Goal: Task Accomplishment & Management: Use online tool/utility

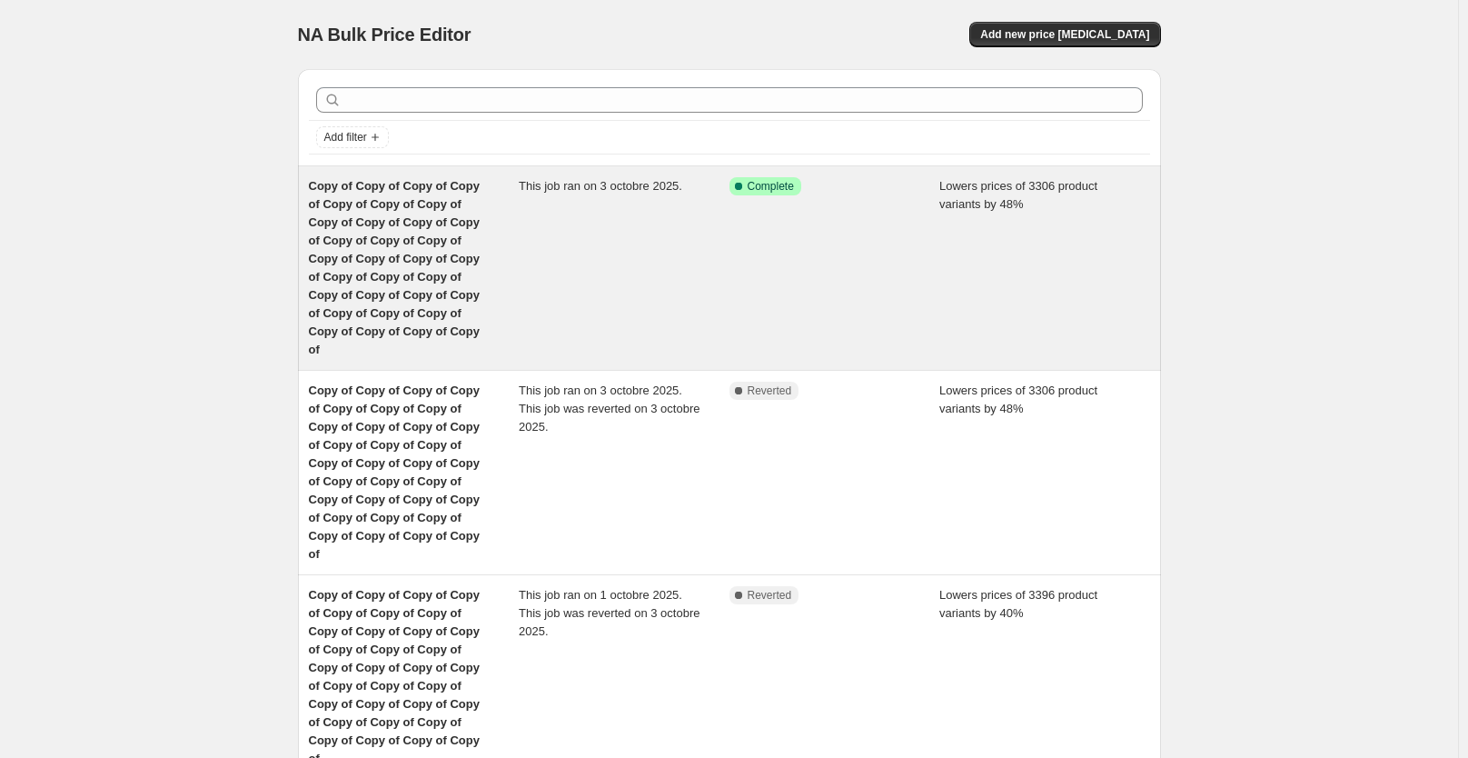
click at [609, 281] on div "This job ran on 3 octobre 2025." at bounding box center [624, 268] width 211 height 182
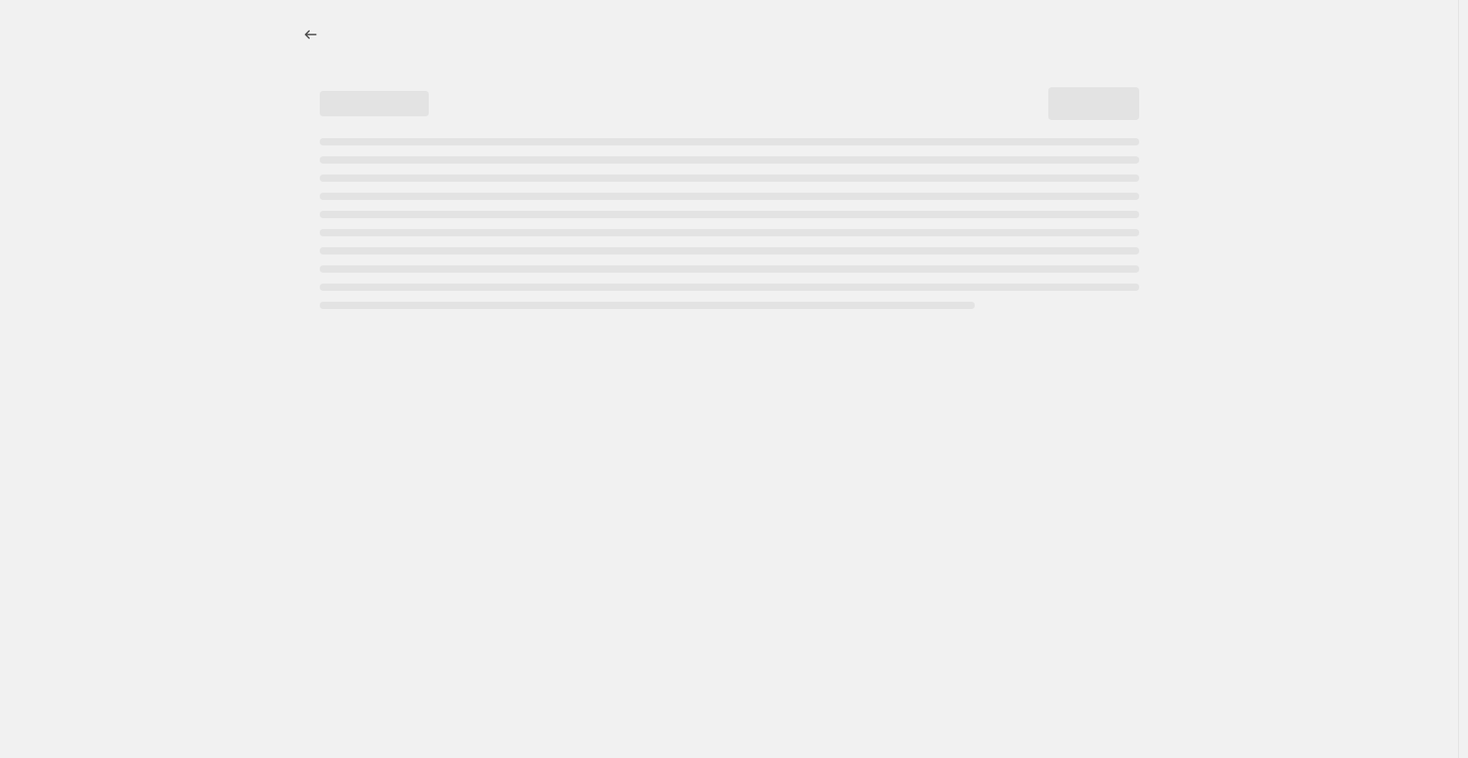
select select "percentage"
select select "not_equal"
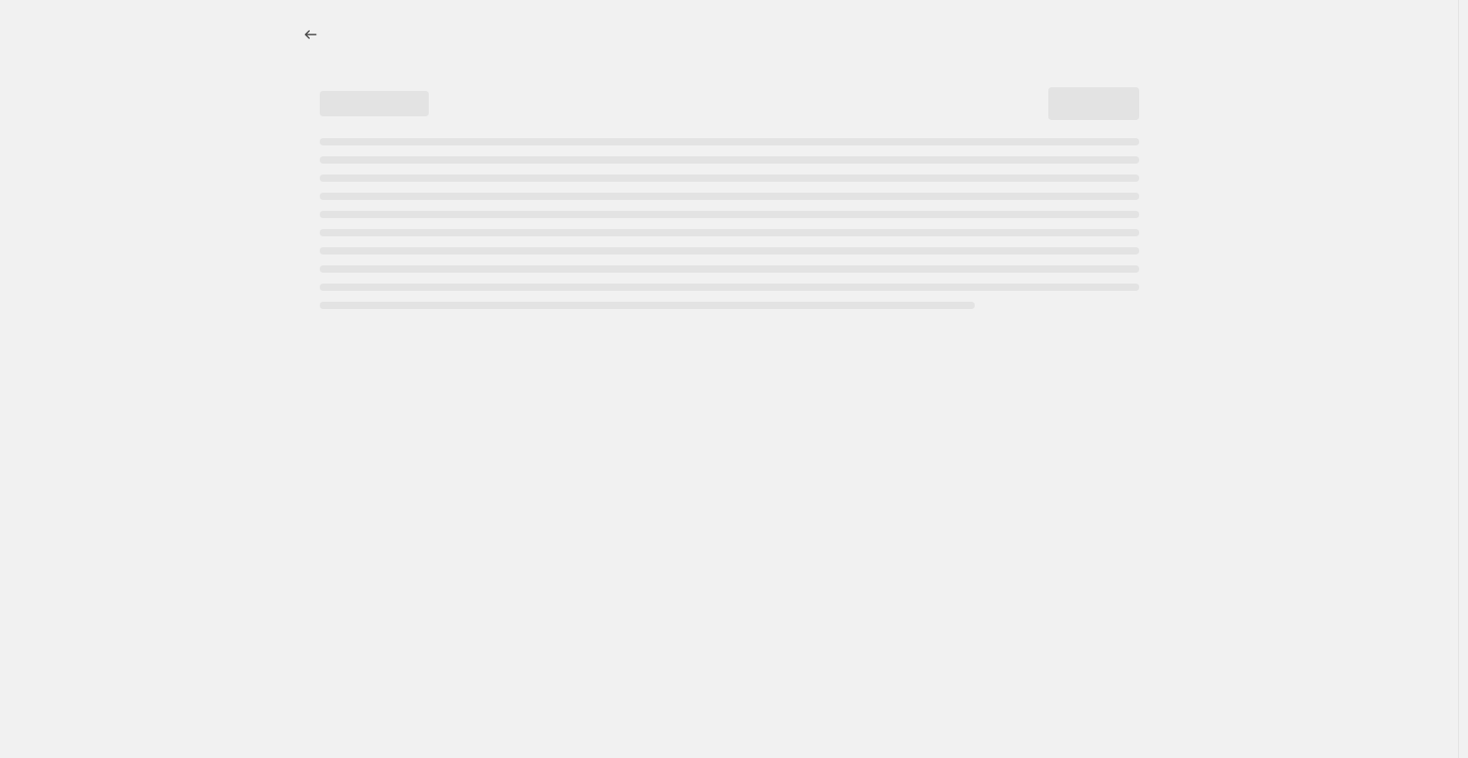
select select "not_equal"
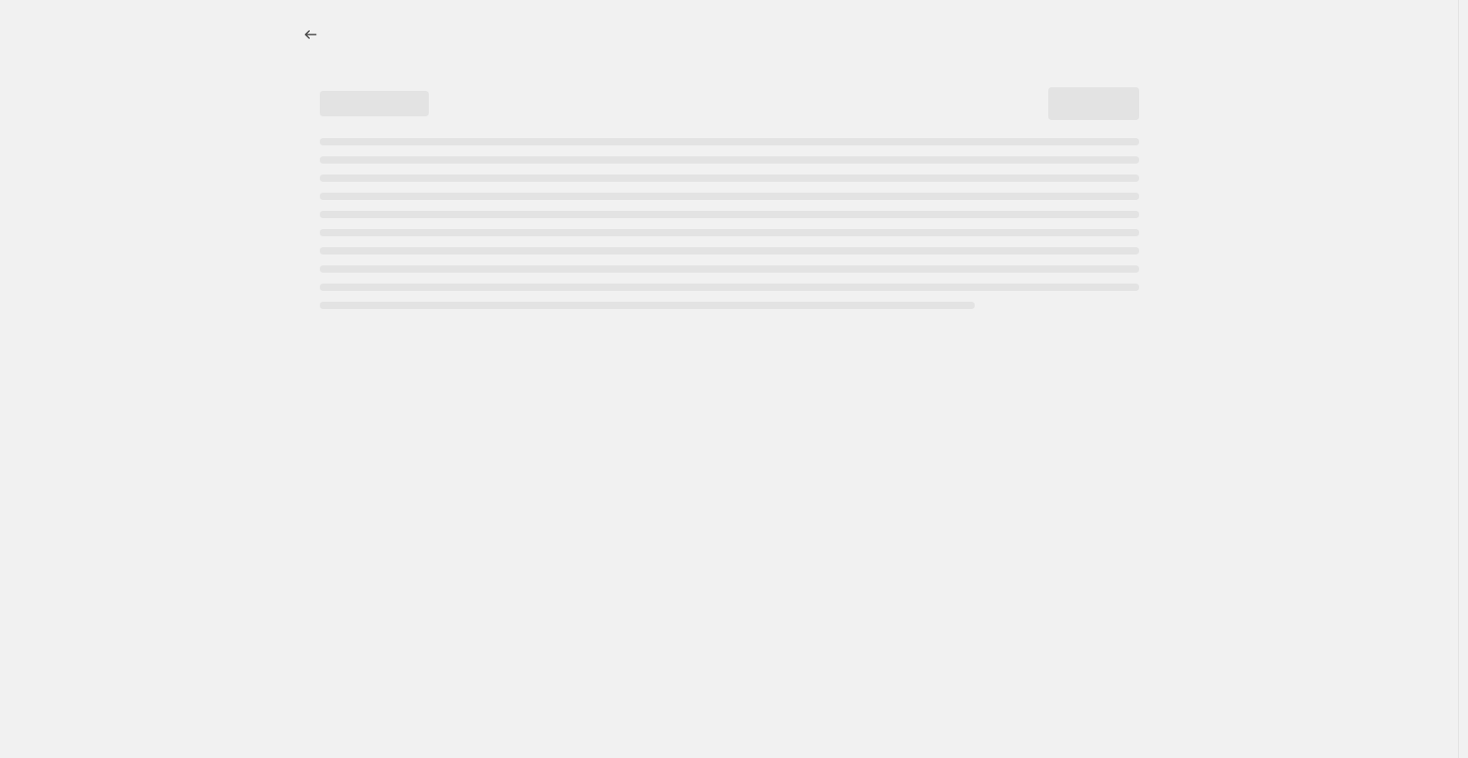
select select "not_equal"
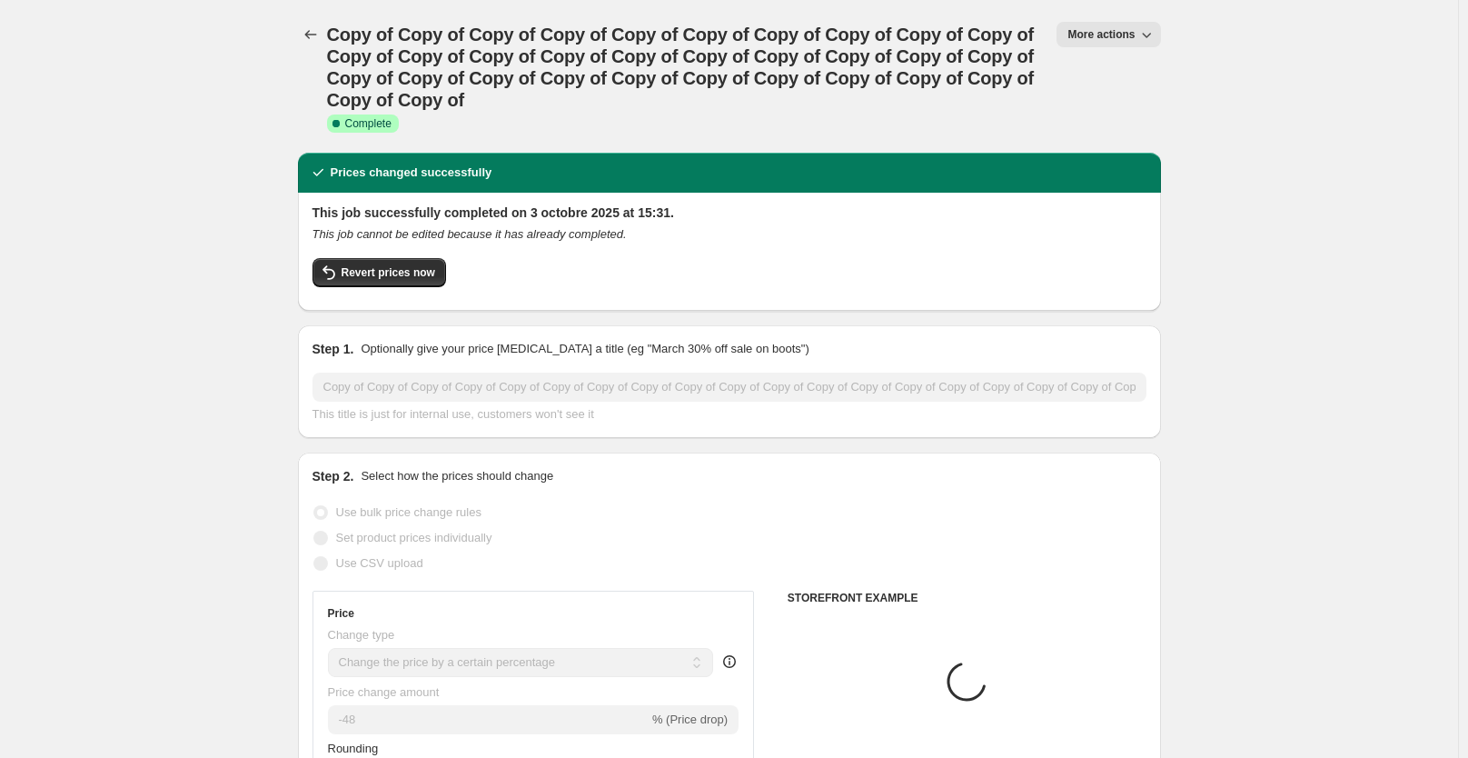
select select "collection"
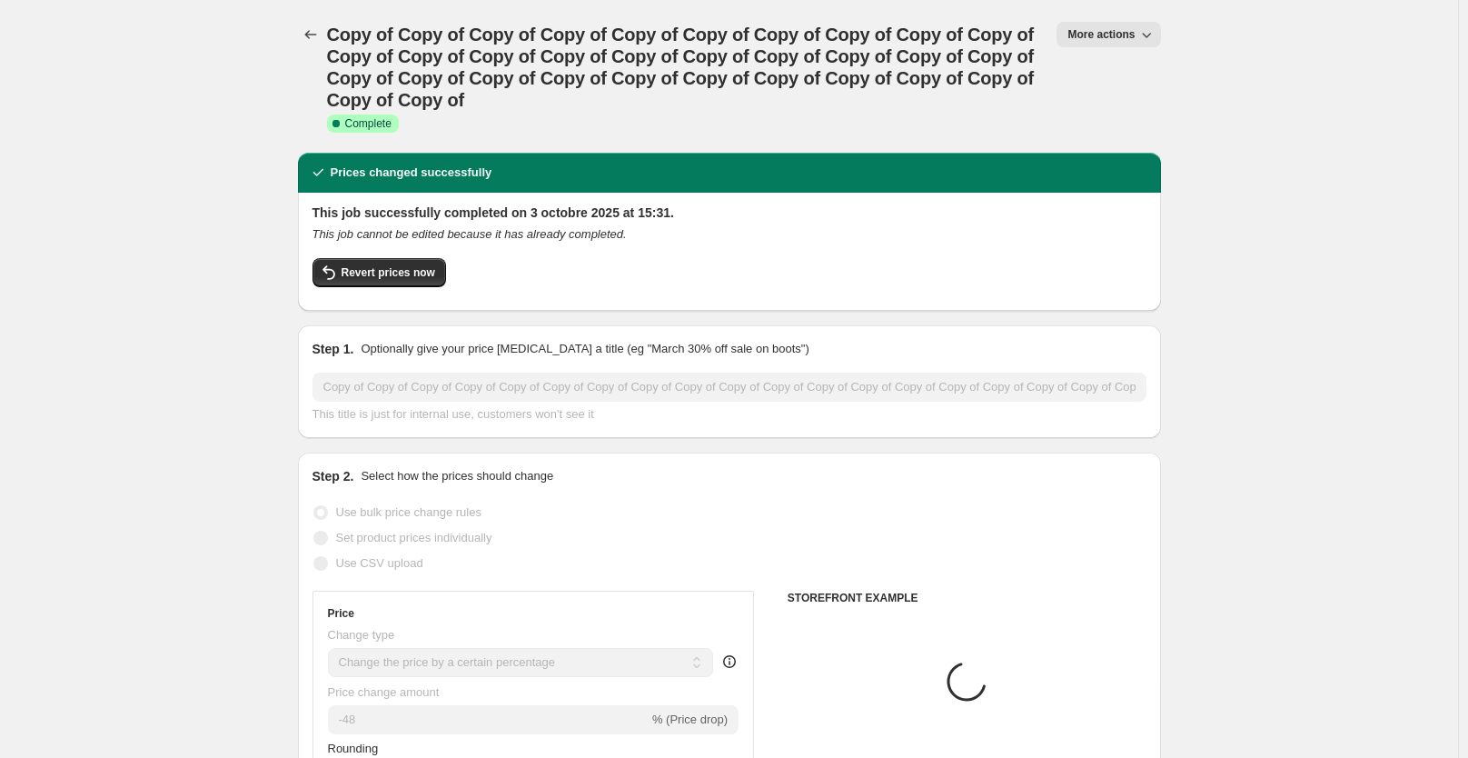
select select "collection"
select select "tag"
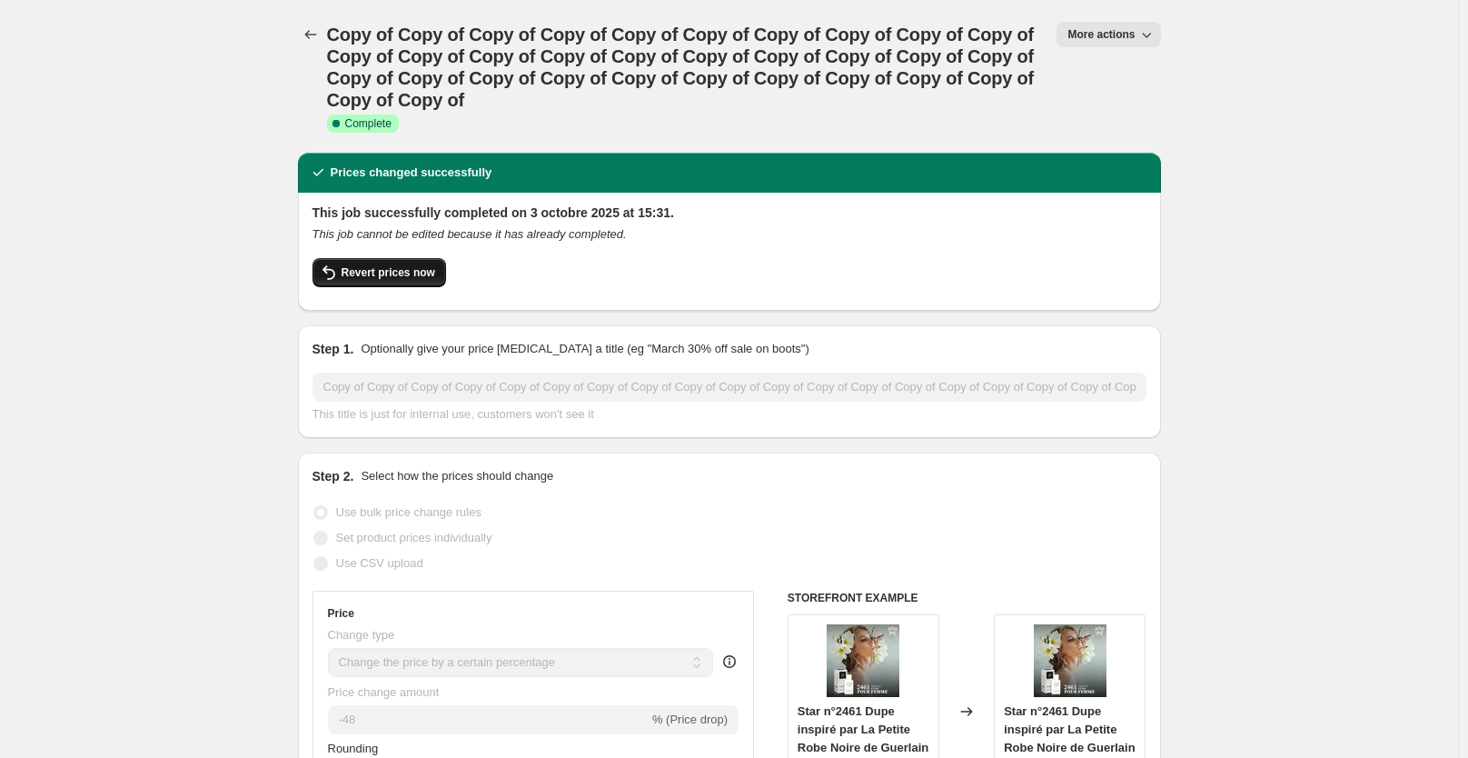
click at [425, 270] on span "Revert prices now" at bounding box center [389, 272] width 94 height 15
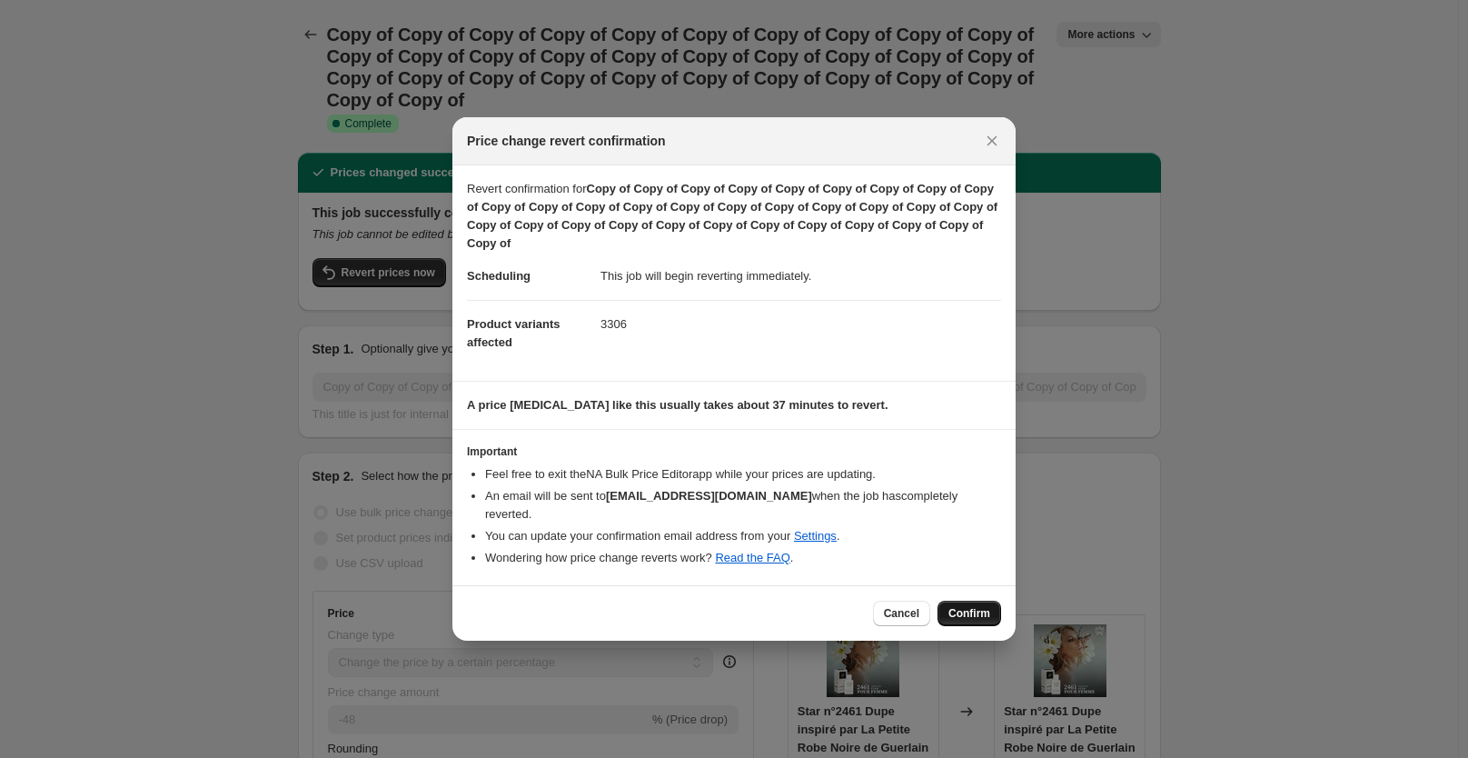
click at [986, 606] on span "Confirm" at bounding box center [969, 613] width 42 height 15
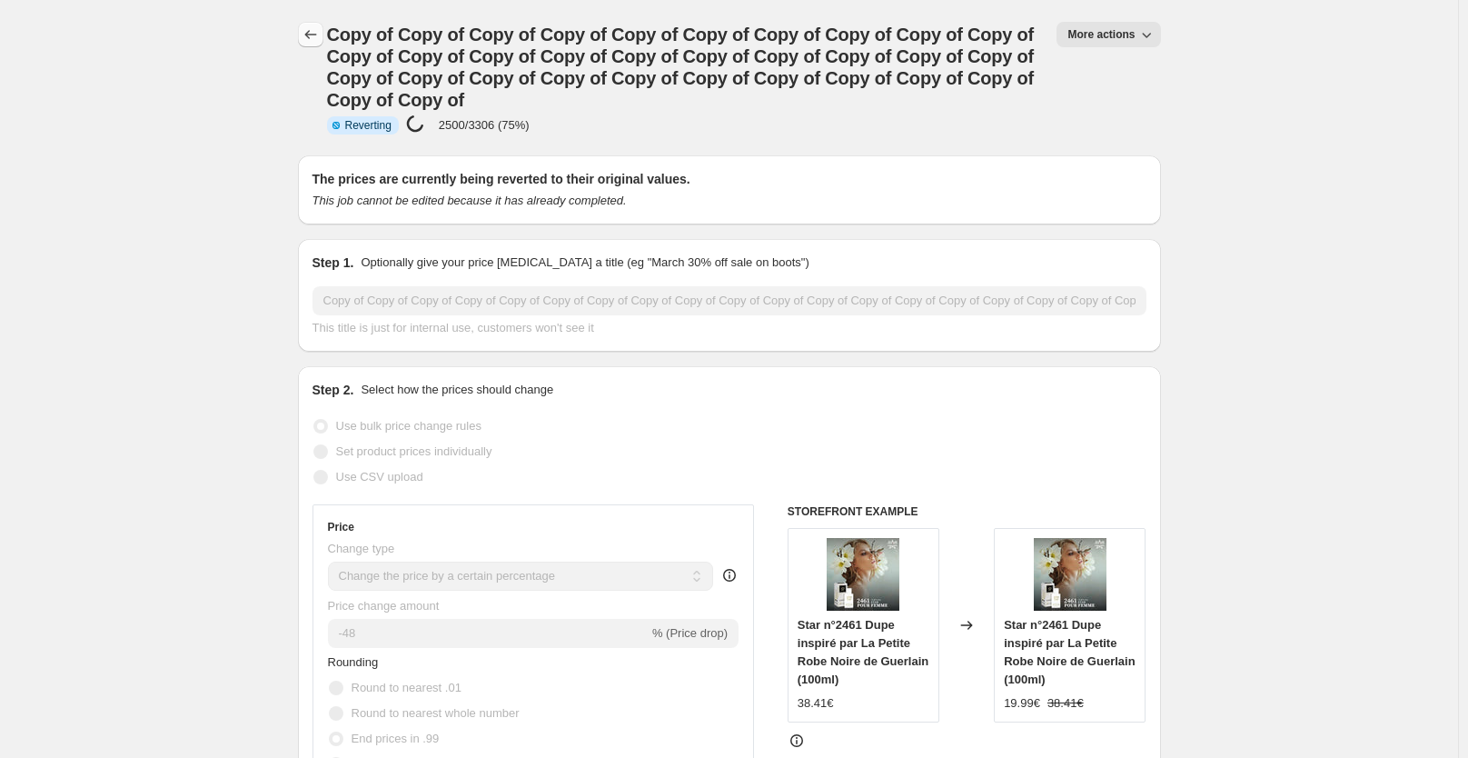
click at [312, 34] on icon "Price change jobs" at bounding box center [311, 34] width 18 height 18
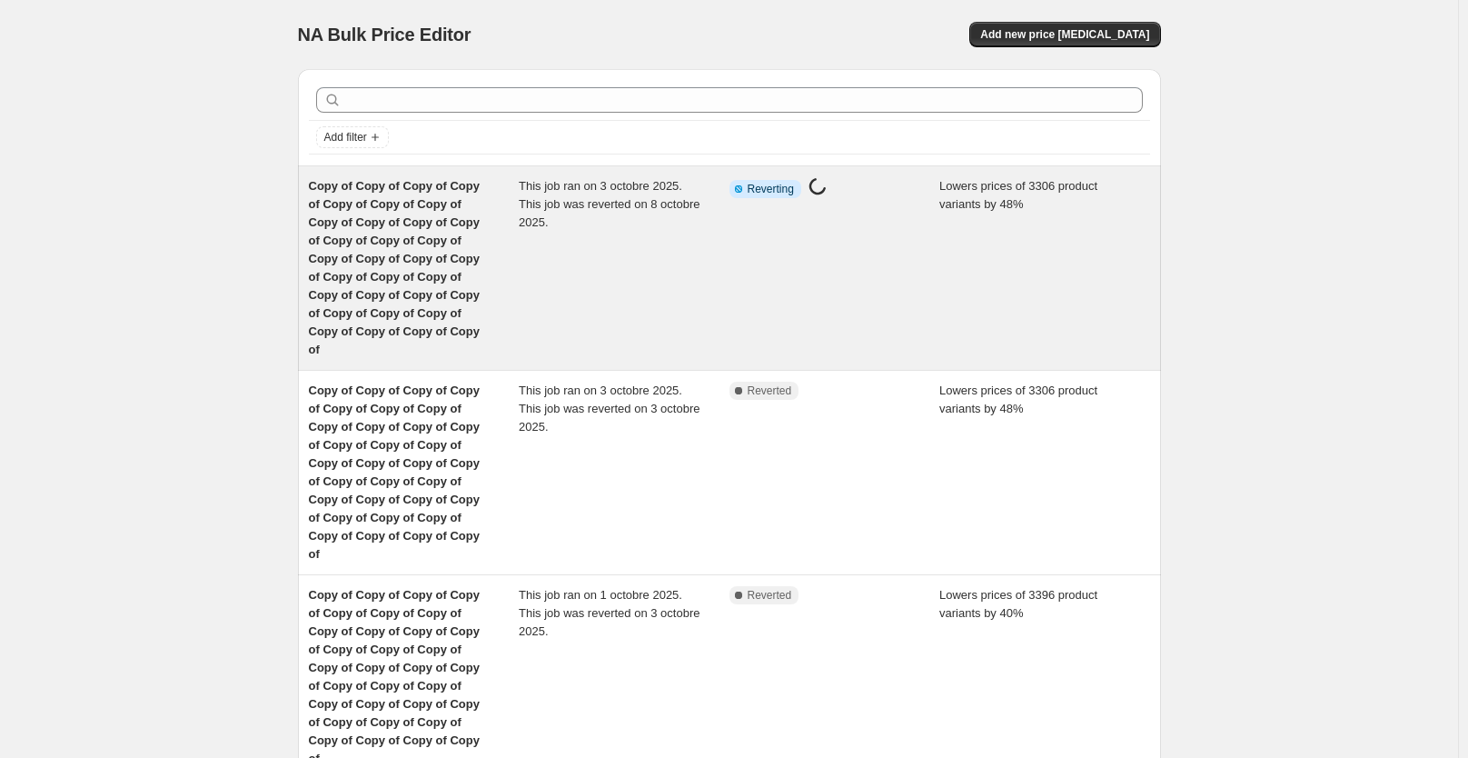
click at [652, 231] on div "This job ran on 3 octobre 2025. This job was reverted on 8 octobre 2025." at bounding box center [624, 268] width 211 height 182
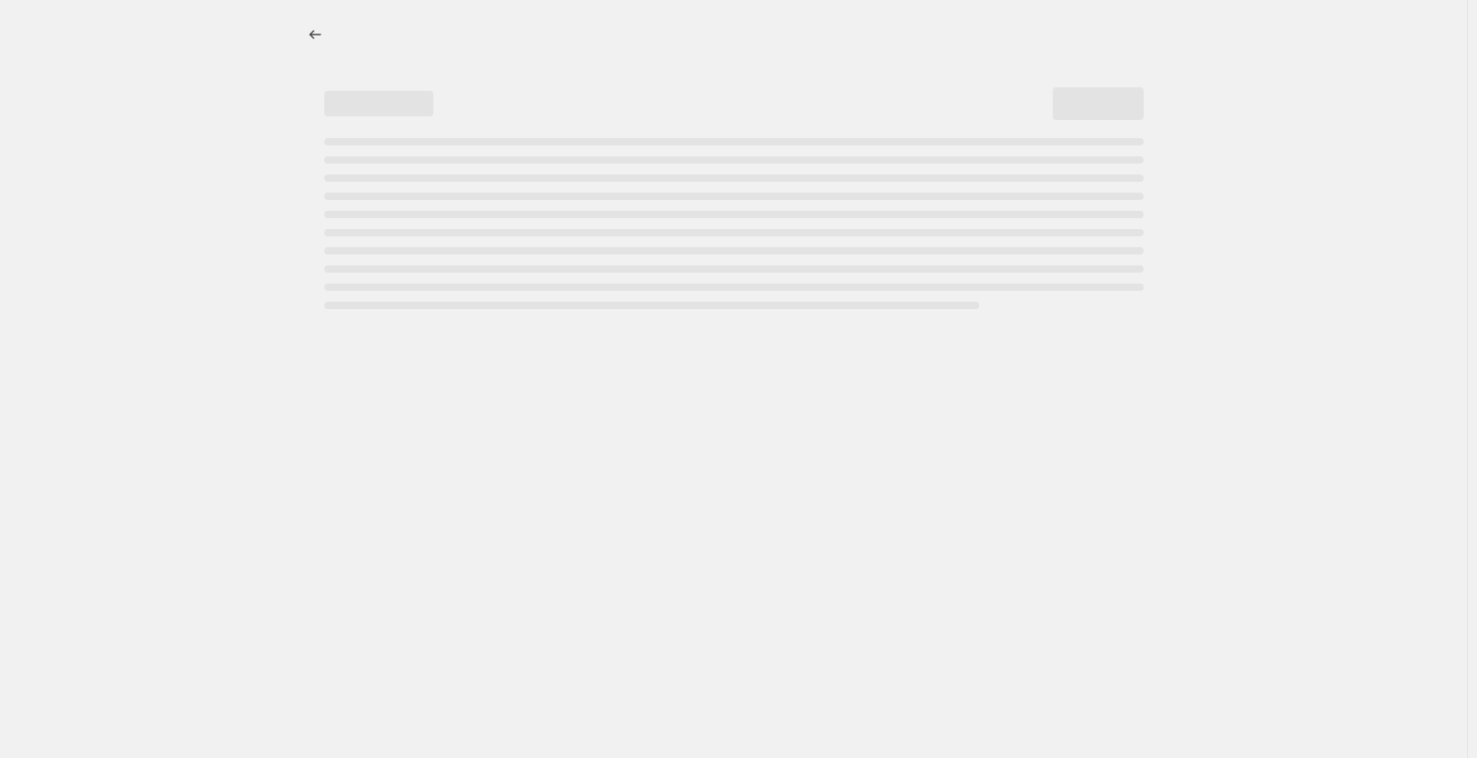
select select "percentage"
select select "collection"
select select "not_equal"
select select "collection"
select select "not_equal"
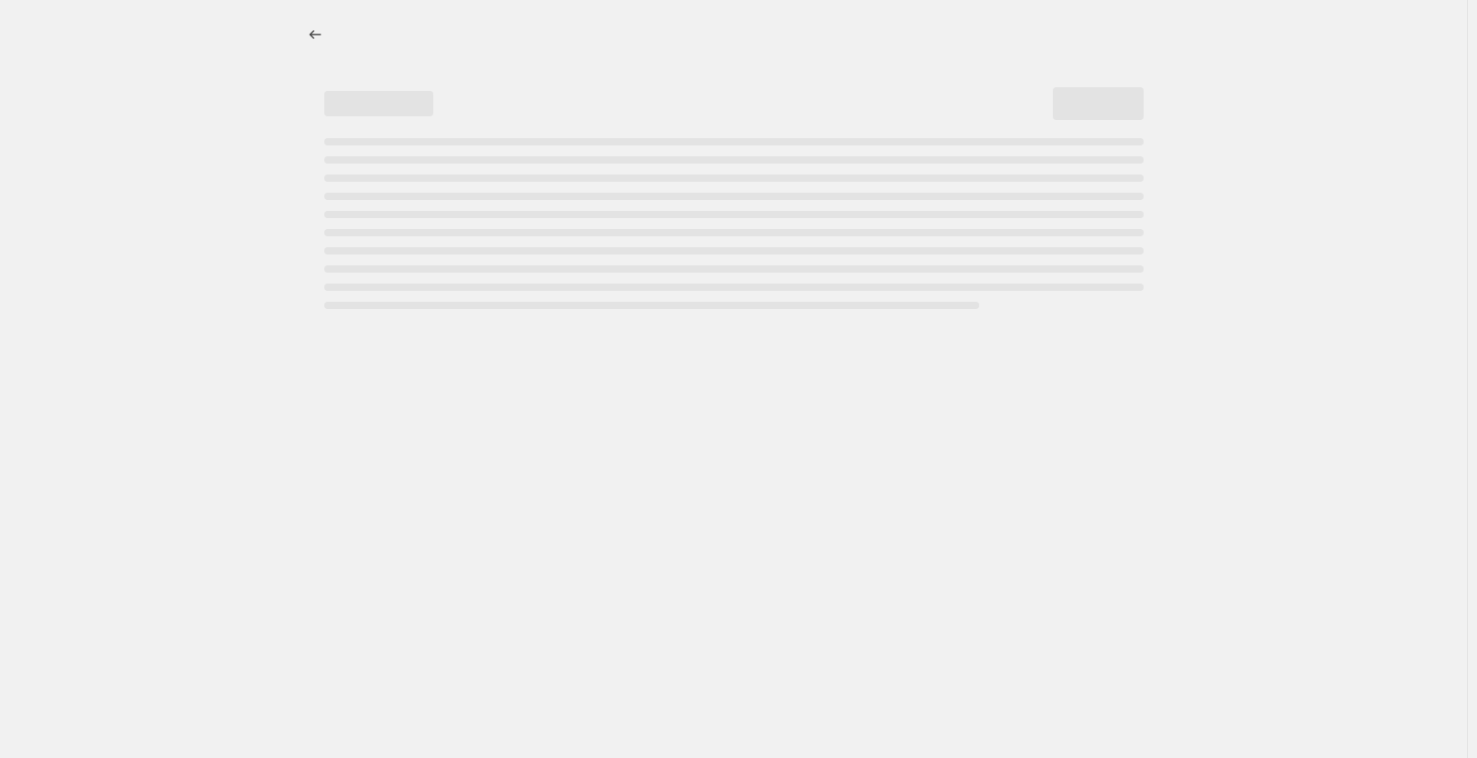
select select "collection"
select select "not_equal"
select select "collection"
select select "not_equal"
select select "collection"
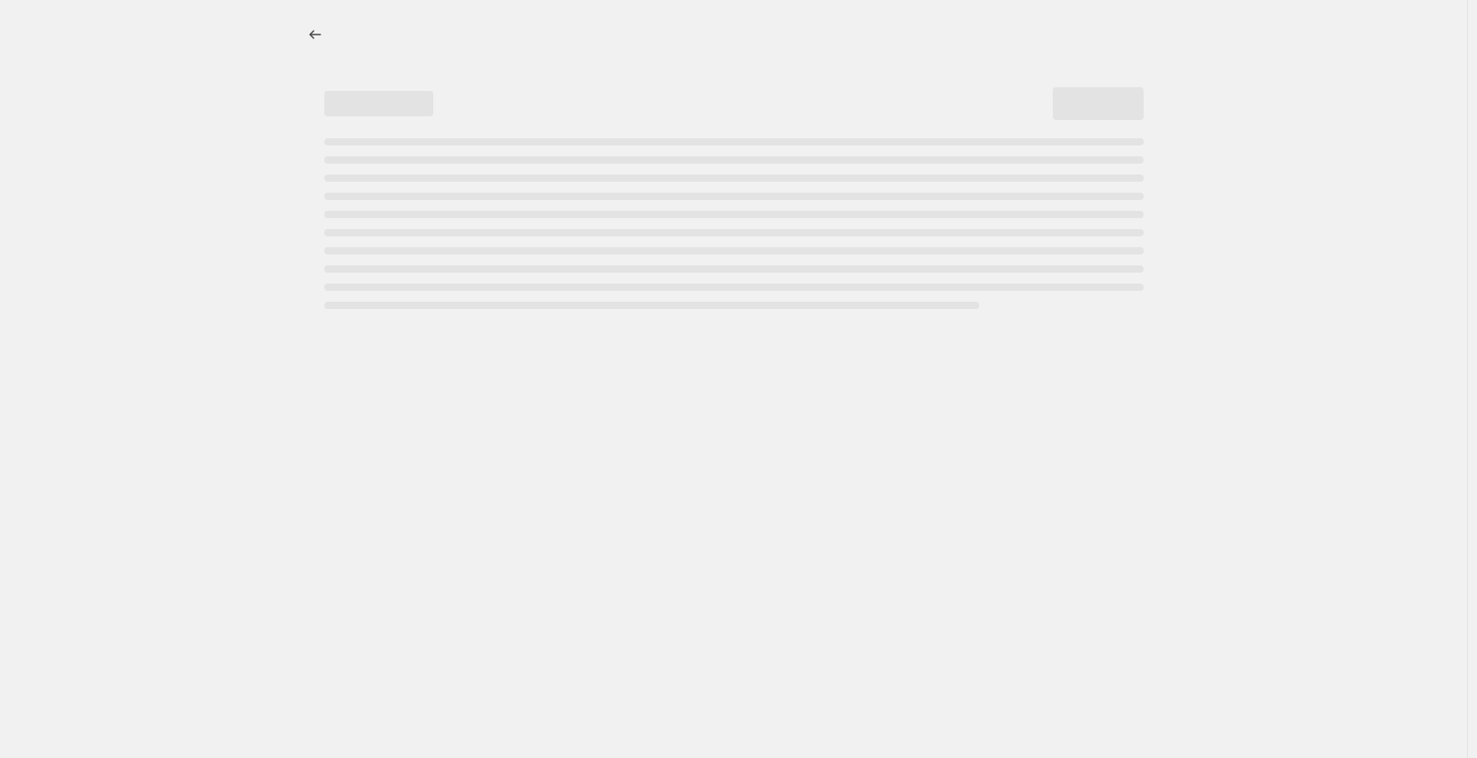
select select "not_equal"
select select "collection"
select select "not_equal"
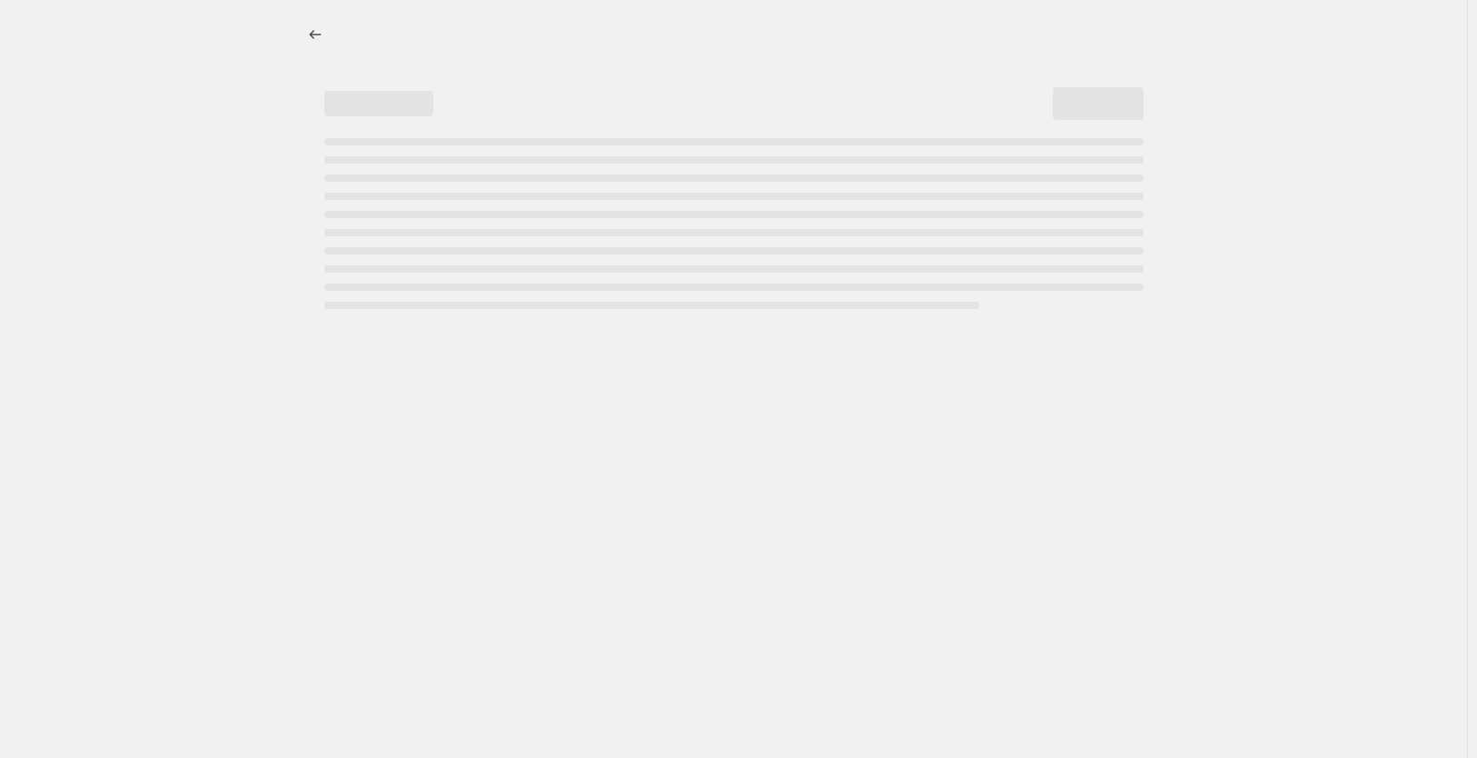
select select "not_equal"
select select "collection"
select select "not_equal"
select select "tag"
select select "not_equal"
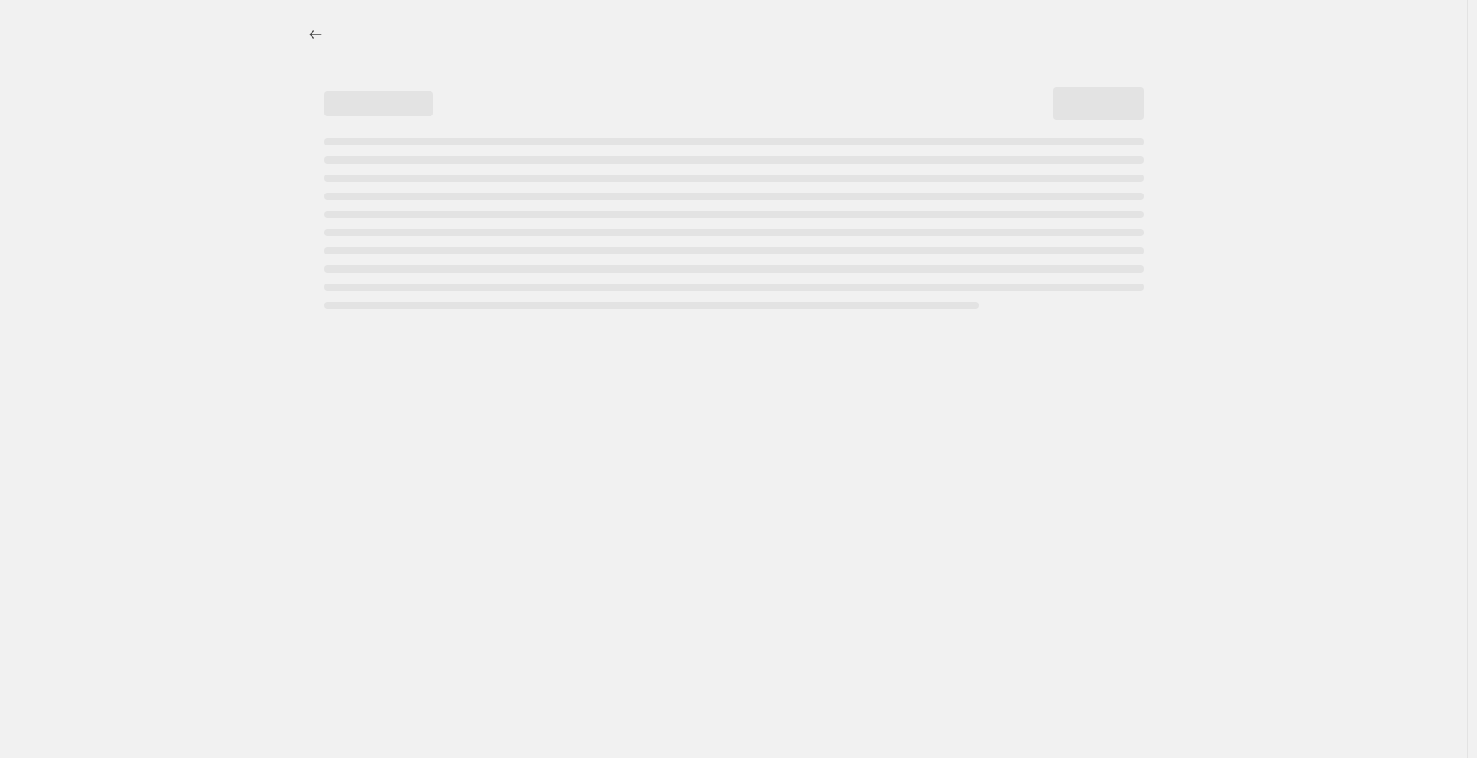
select select "not_equal"
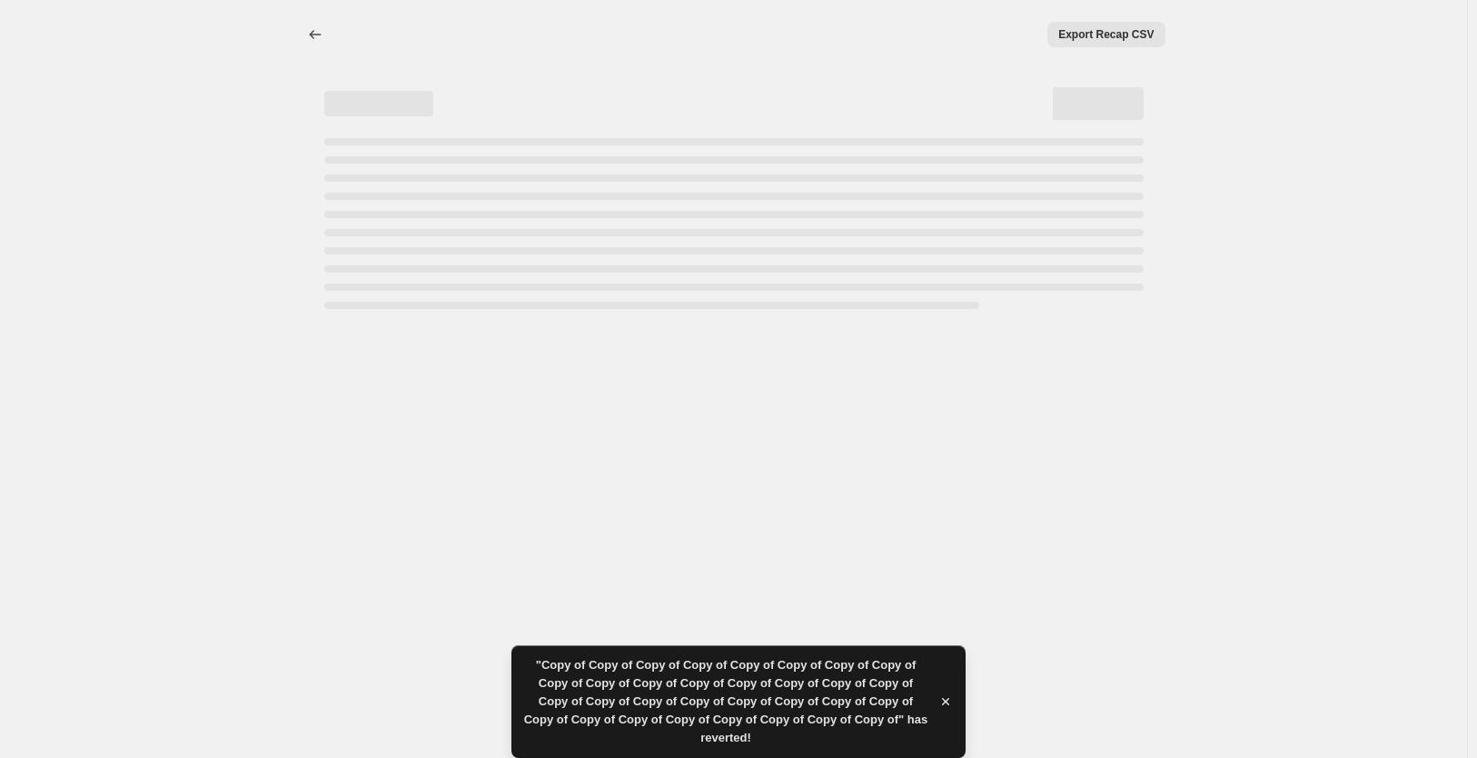
select select "percentage"
select select "collection"
select select "not_equal"
select select "collection"
select select "not_equal"
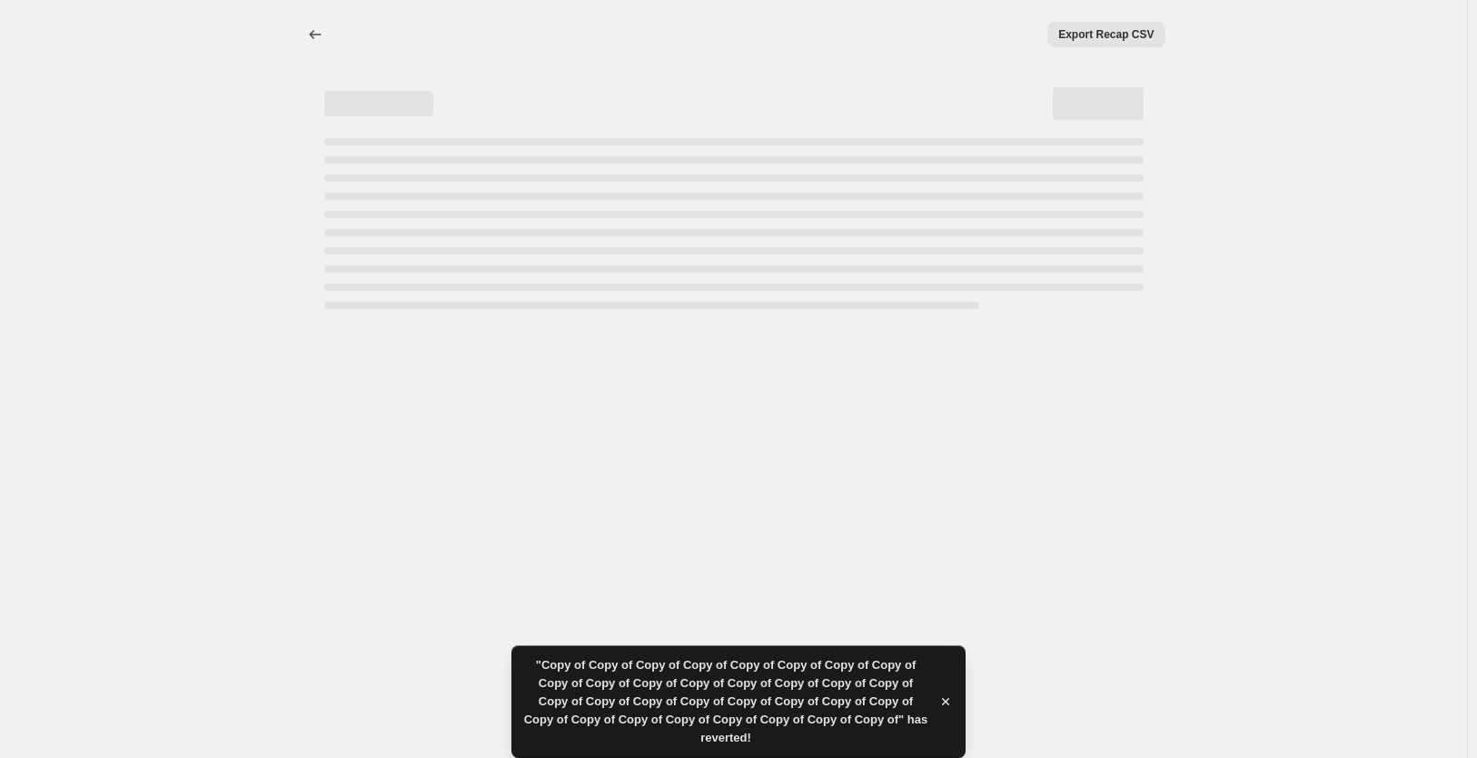
select select "collection"
select select "not_equal"
select select "collection"
select select "not_equal"
select select "collection"
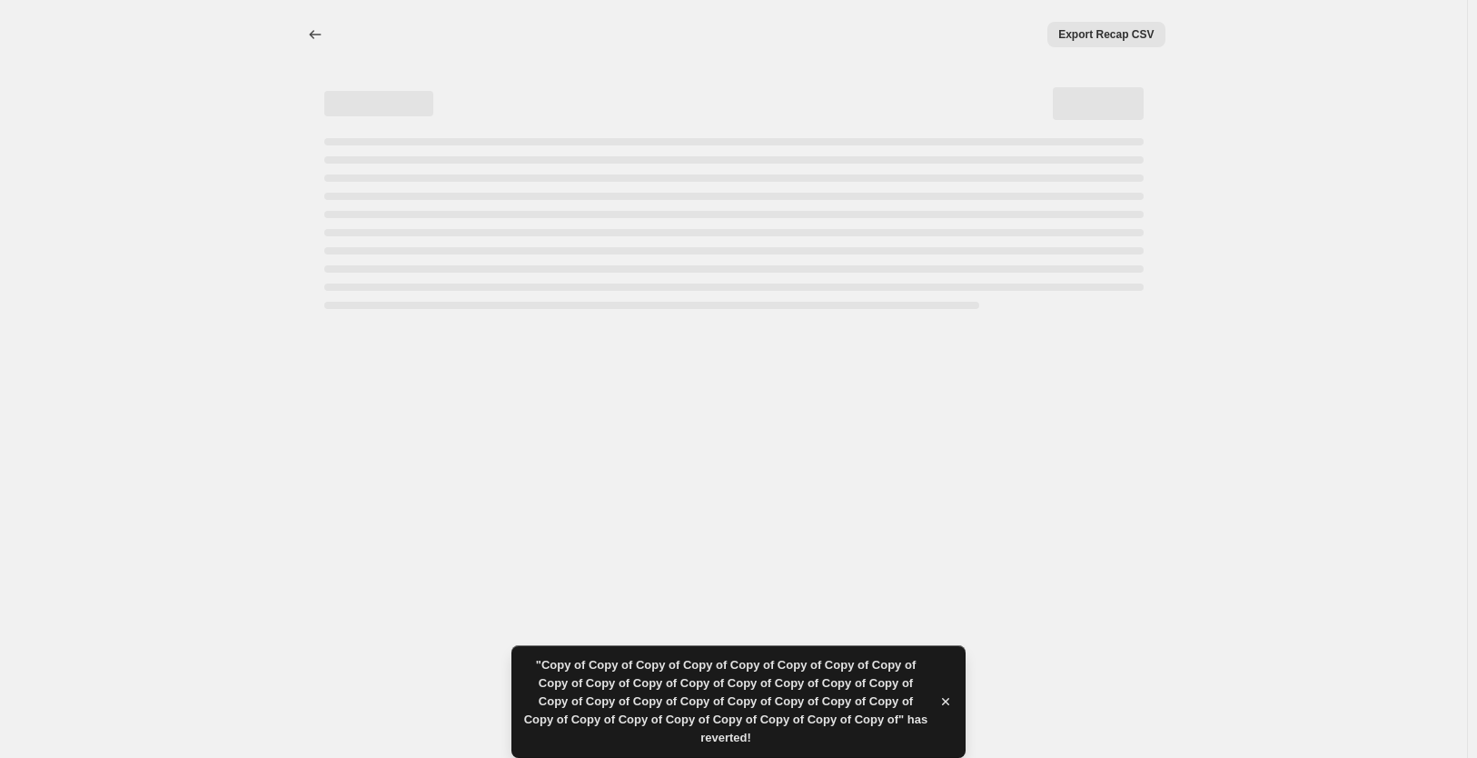
select select "not_equal"
select select "collection"
select select "not_equal"
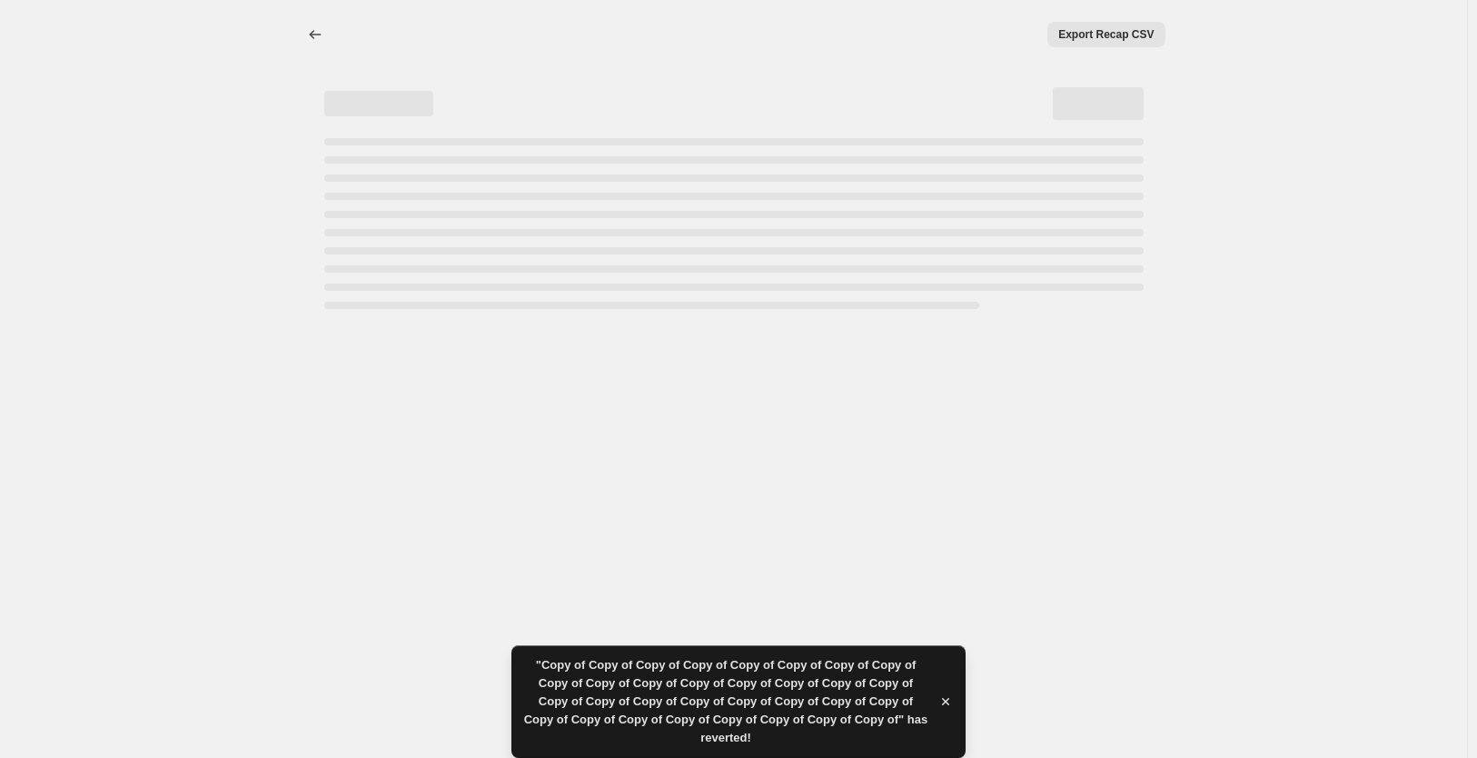
select select "not_equal"
select select "collection"
select select "not_equal"
select select "tag"
select select "not_equal"
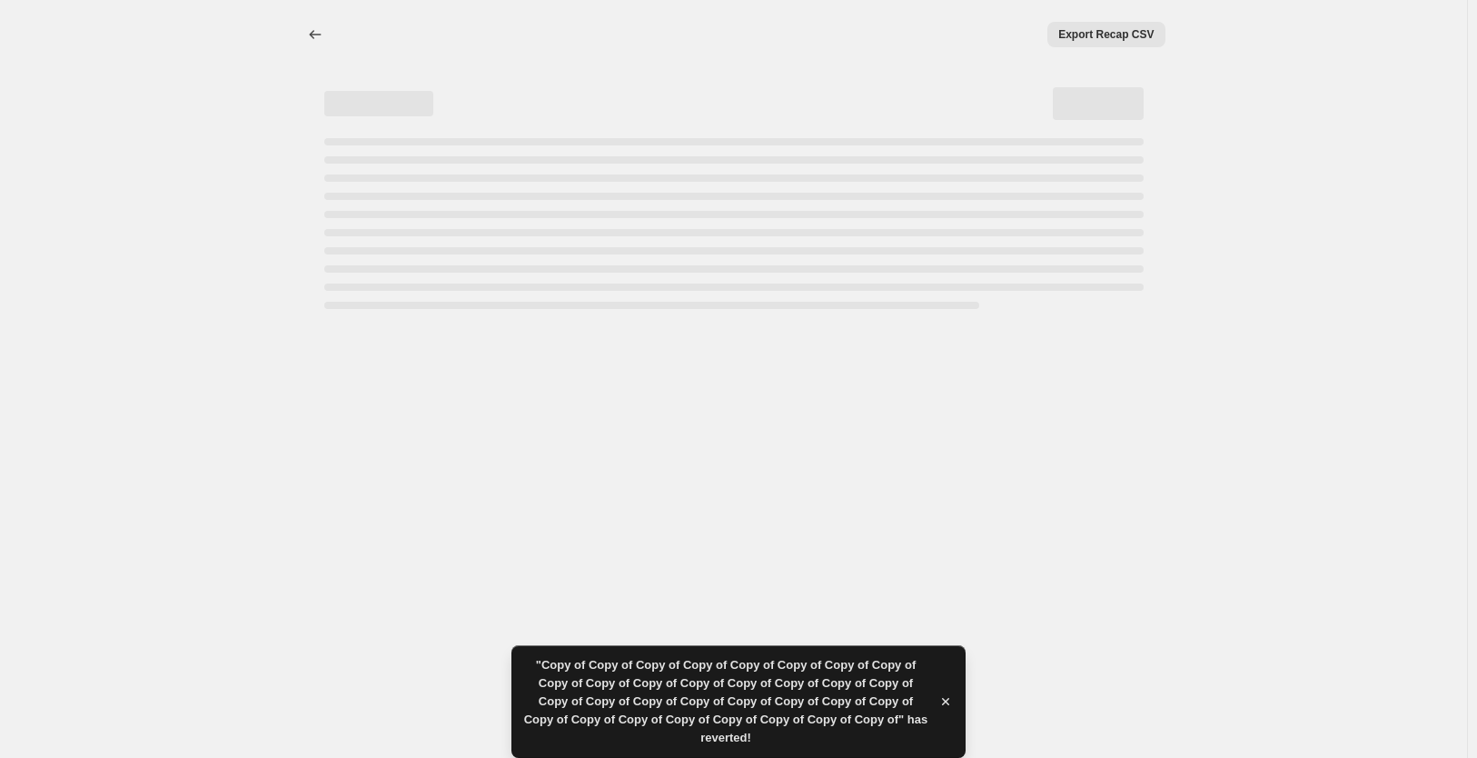
select select "not_equal"
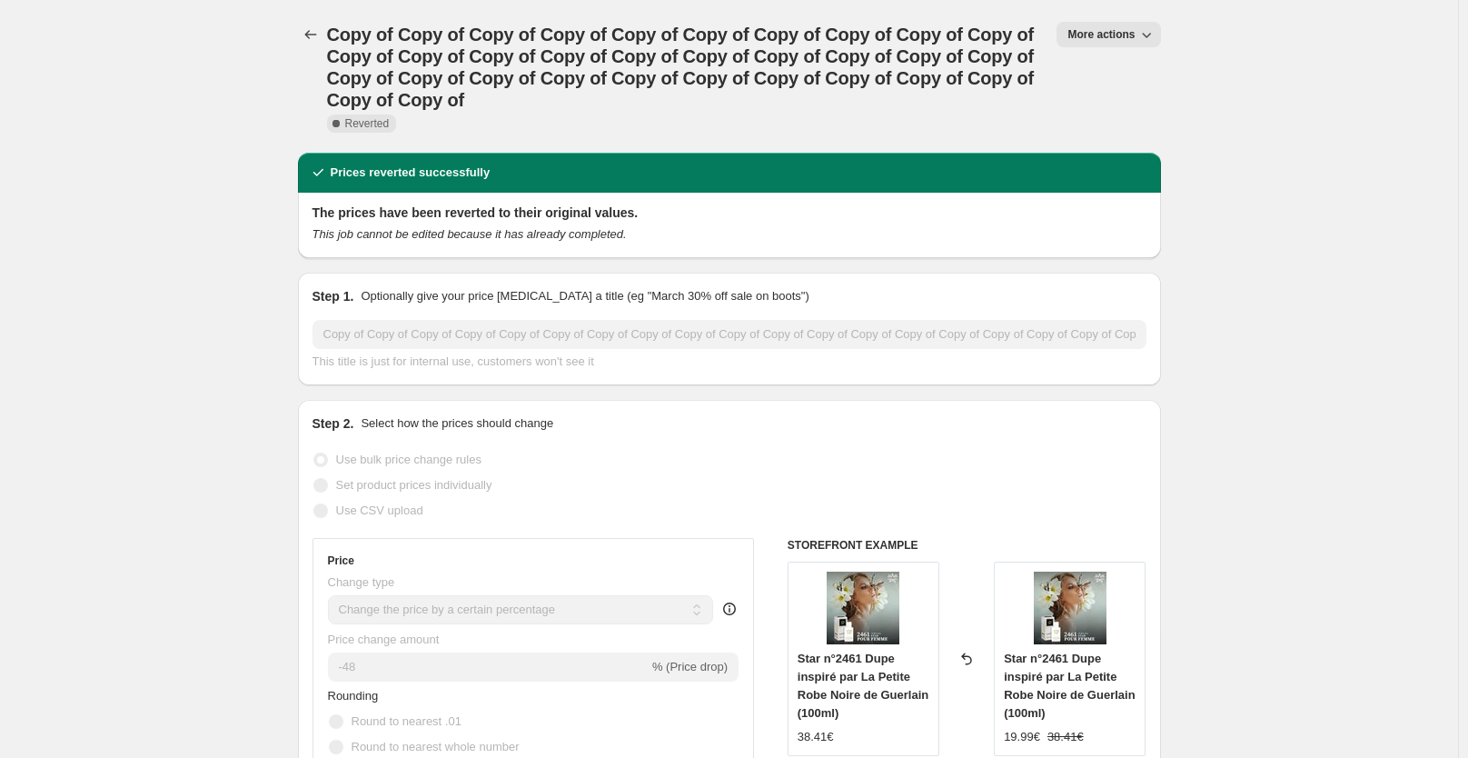
click at [1127, 41] on span "More actions" at bounding box center [1100, 34] width 67 height 15
click at [1114, 74] on span "Copy to new job" at bounding box center [1117, 72] width 84 height 14
select select "percentage"
select select "collection"
select select "not_equal"
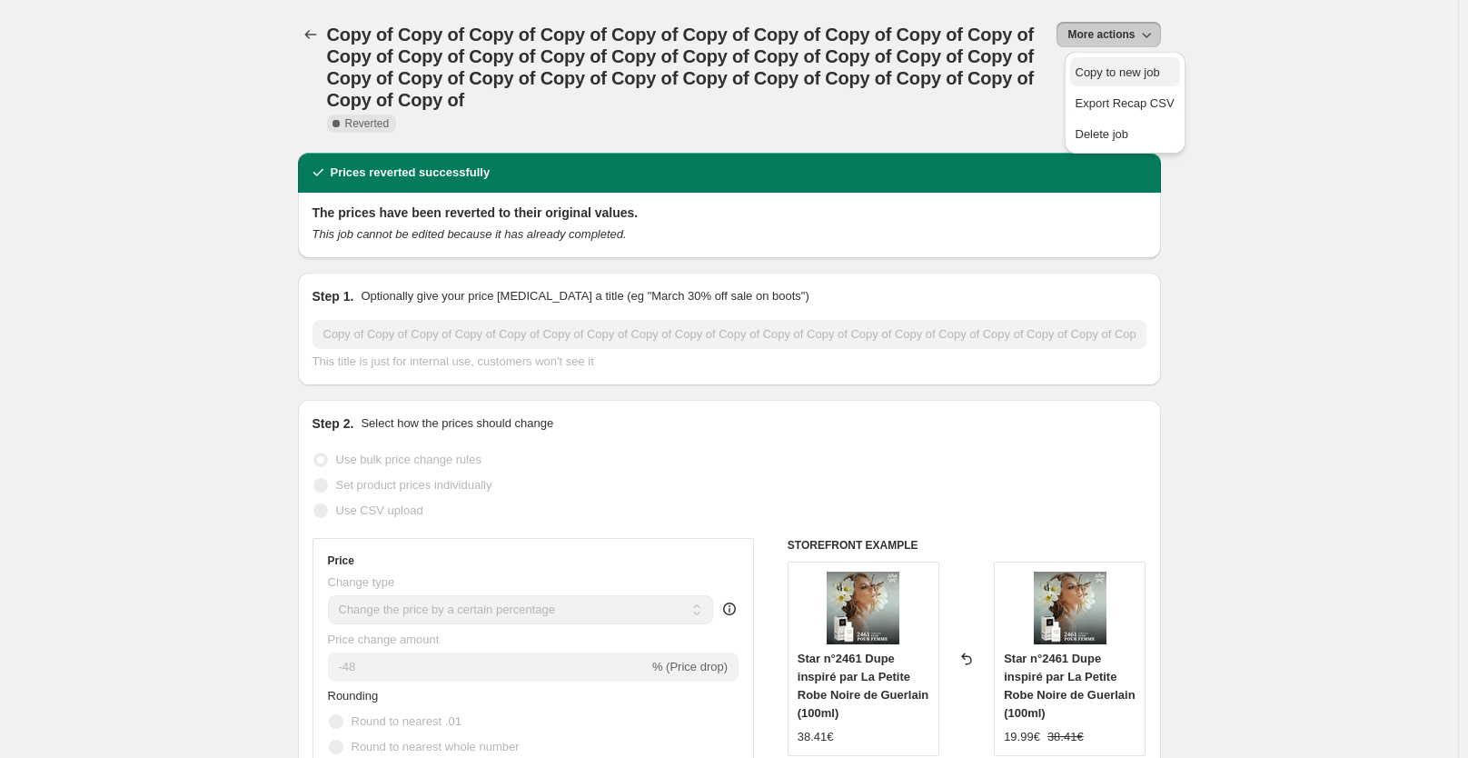
select select "collection"
select select "not_equal"
select select "collection"
select select "not_equal"
select select "collection"
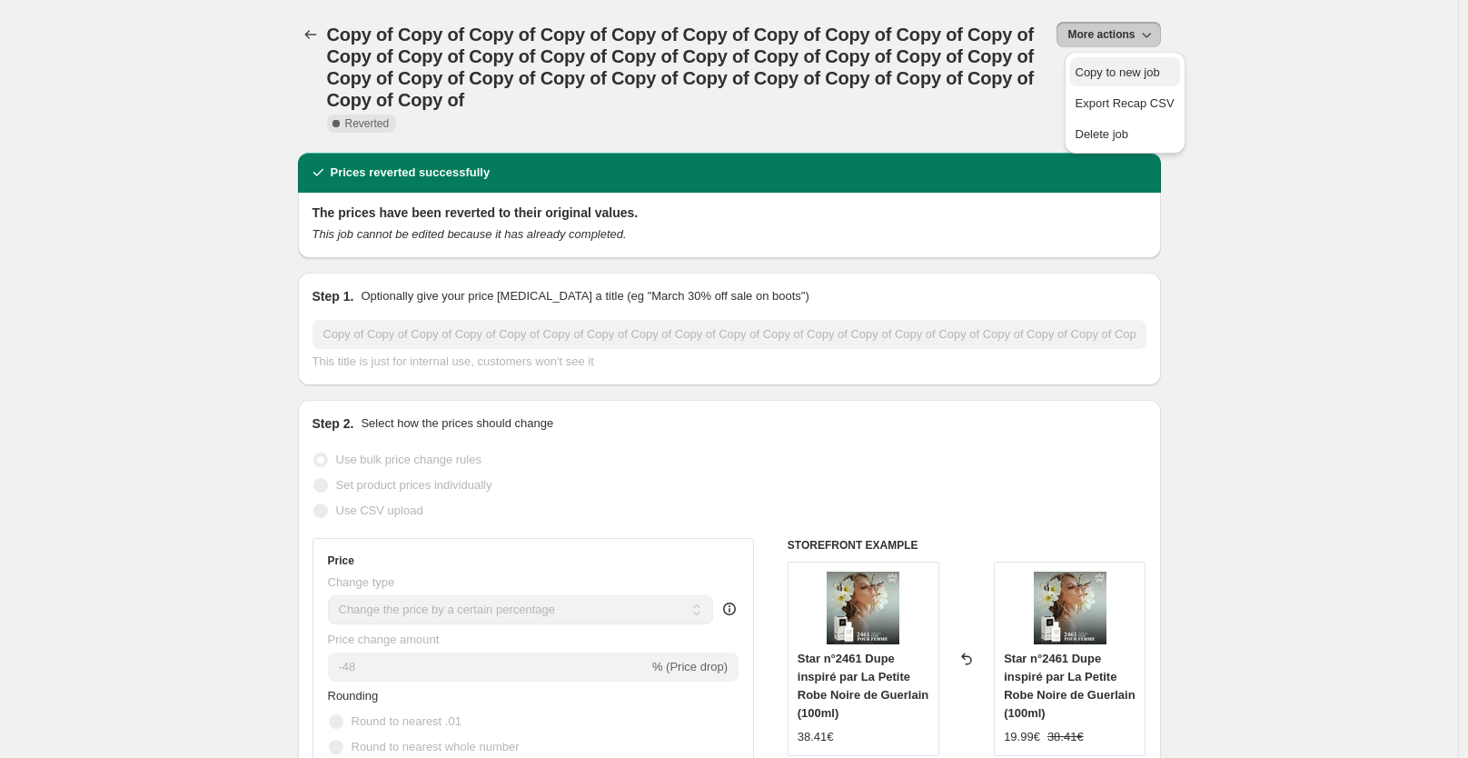
select select "not_equal"
select select "collection"
select select "not_equal"
select select "collection"
select select "not_equal"
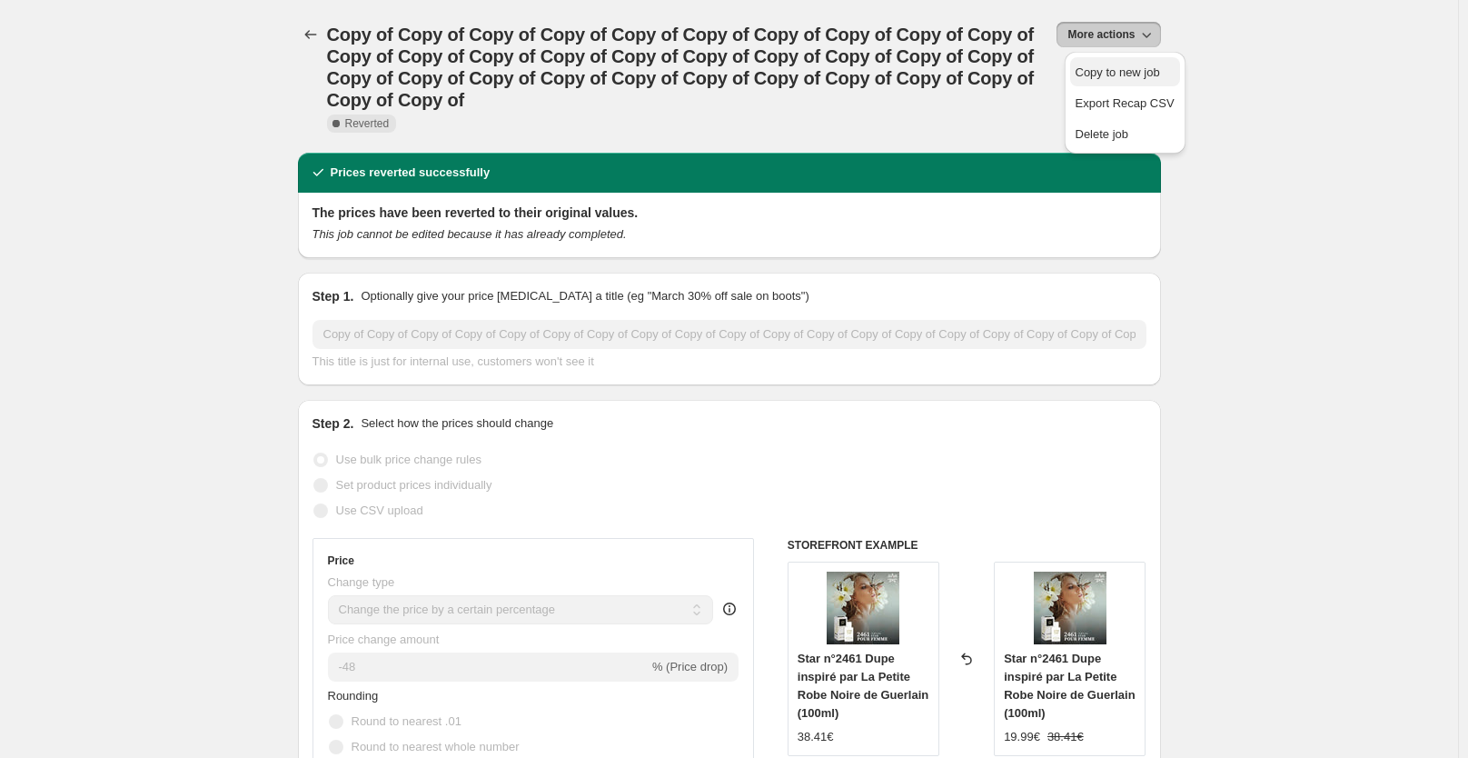
select select "not_equal"
select select "collection"
select select "not_equal"
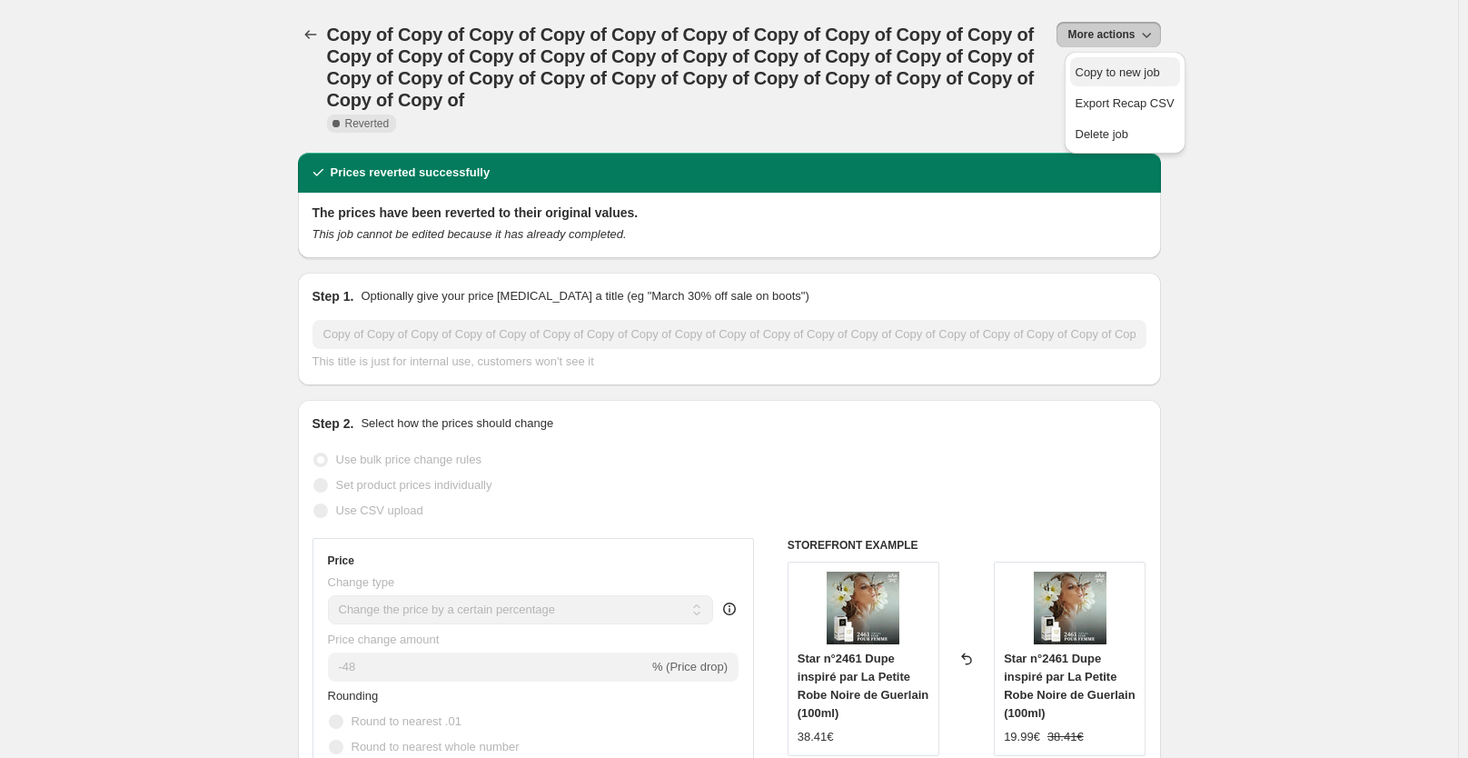
select select "tag"
select select "not_equal"
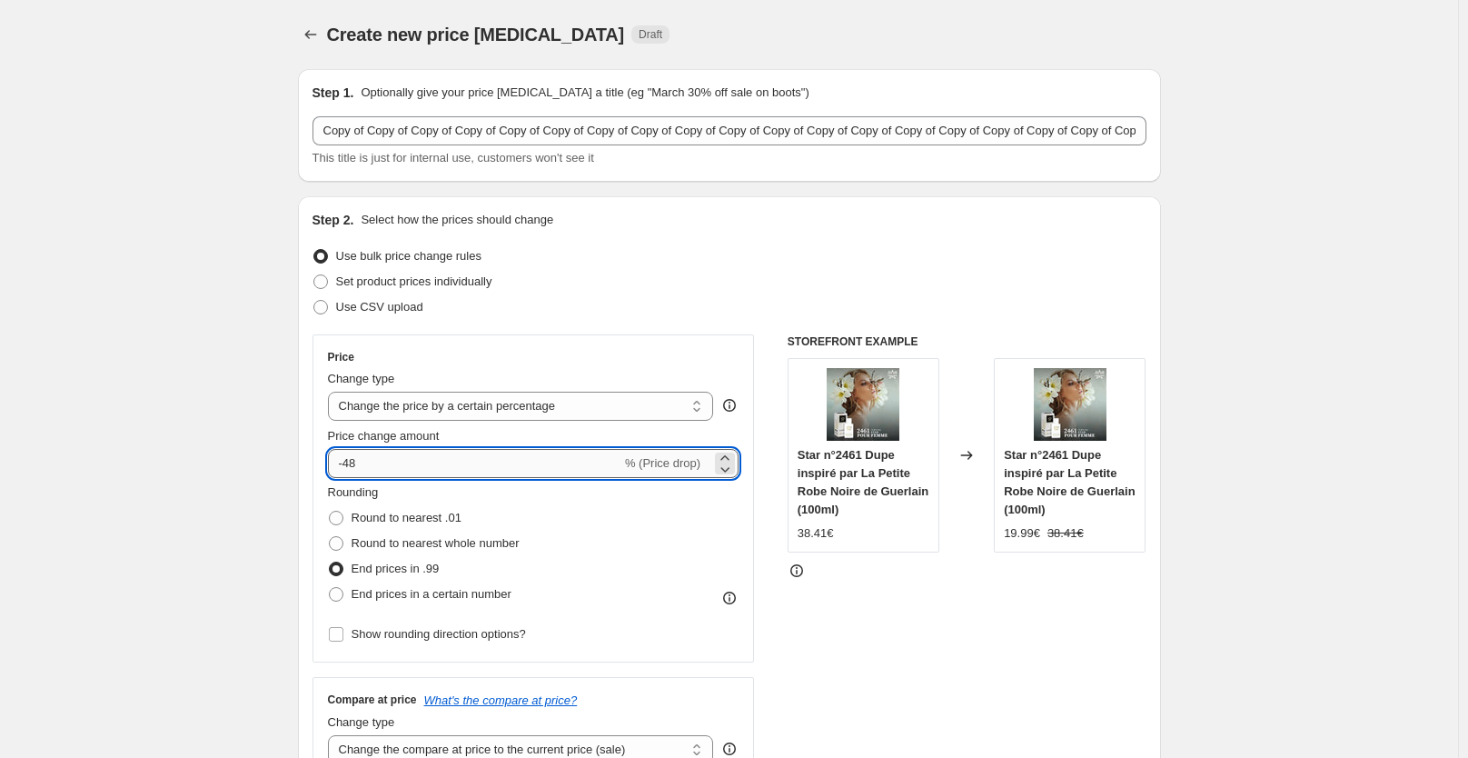
click at [387, 464] on input "-48" at bounding box center [474, 463] width 293 height 29
type input "-40"
click at [747, 276] on div "Set product prices individually" at bounding box center [729, 281] width 834 height 25
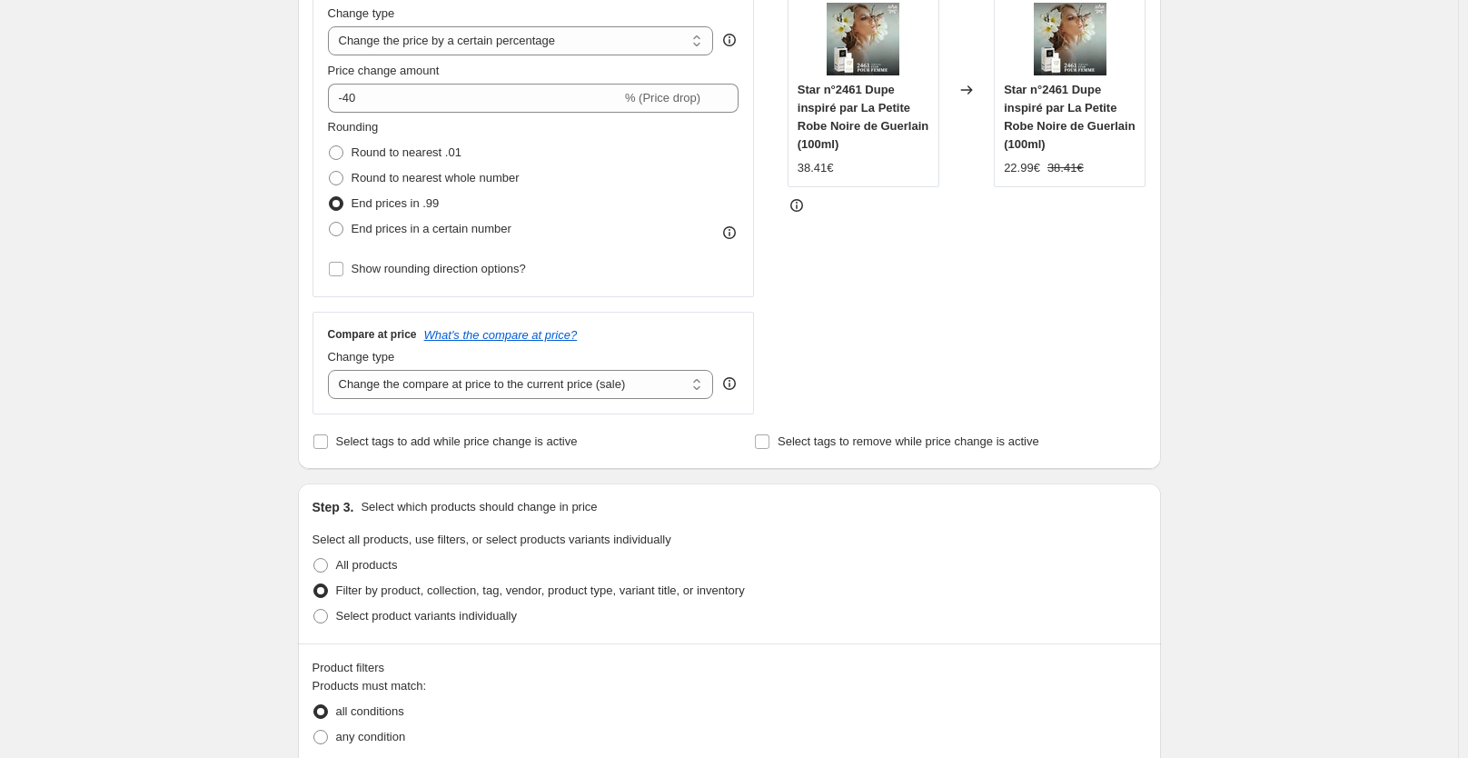
scroll to position [386, 0]
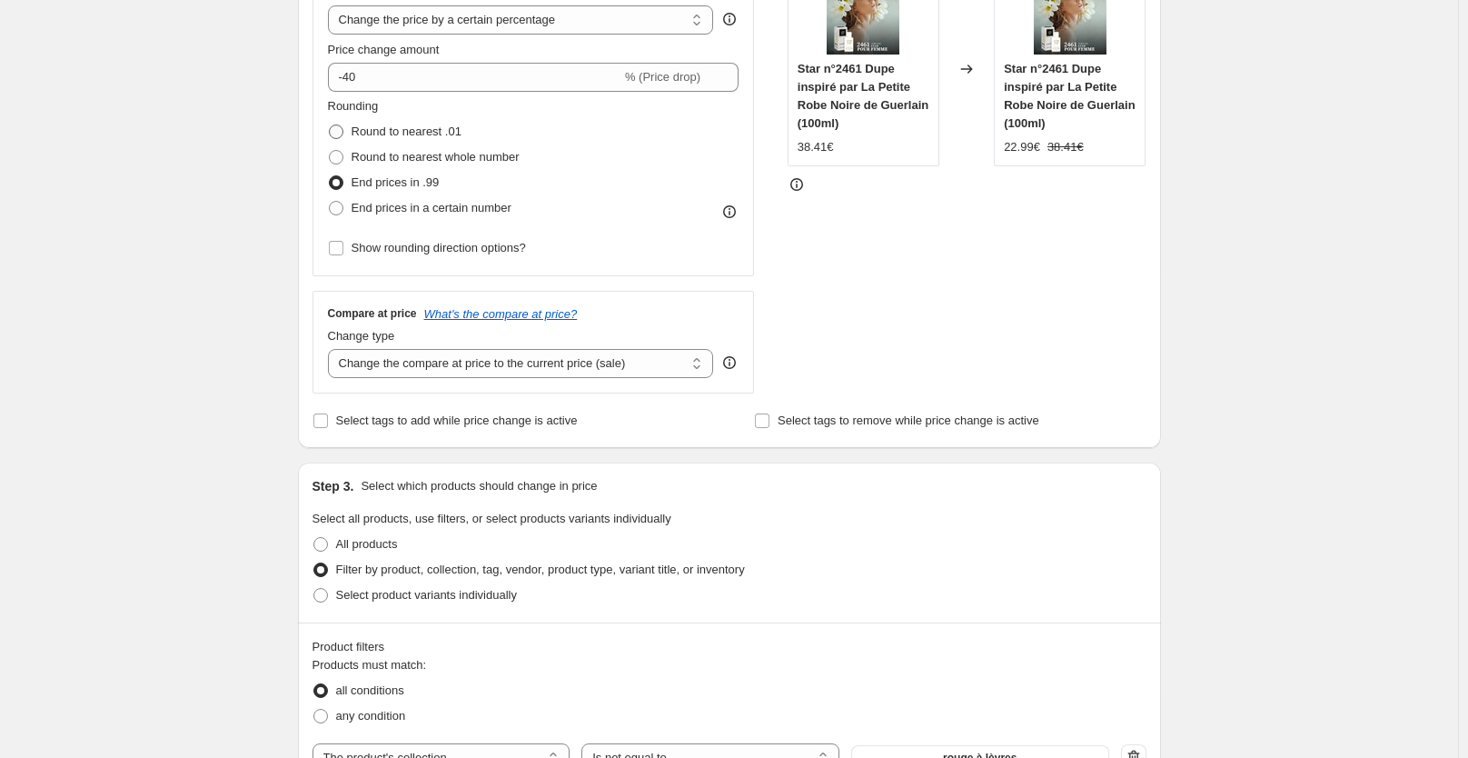
click at [389, 130] on span "Round to nearest .01" at bounding box center [407, 131] width 110 height 14
click at [330, 125] on input "Round to nearest .01" at bounding box center [329, 124] width 1 height 1
radio input "true"
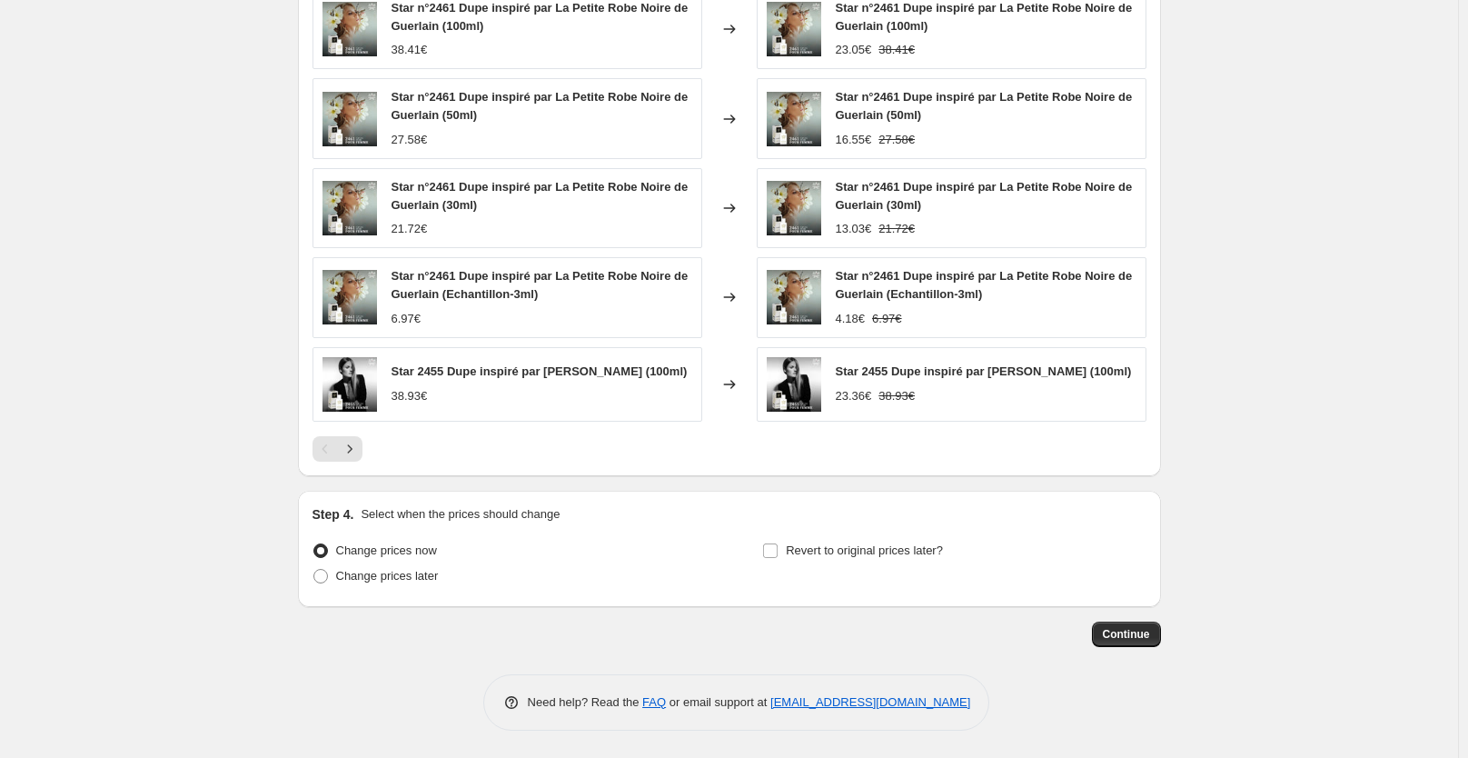
scroll to position [1730, 0]
click at [1138, 630] on span "Continue" at bounding box center [1126, 634] width 47 height 15
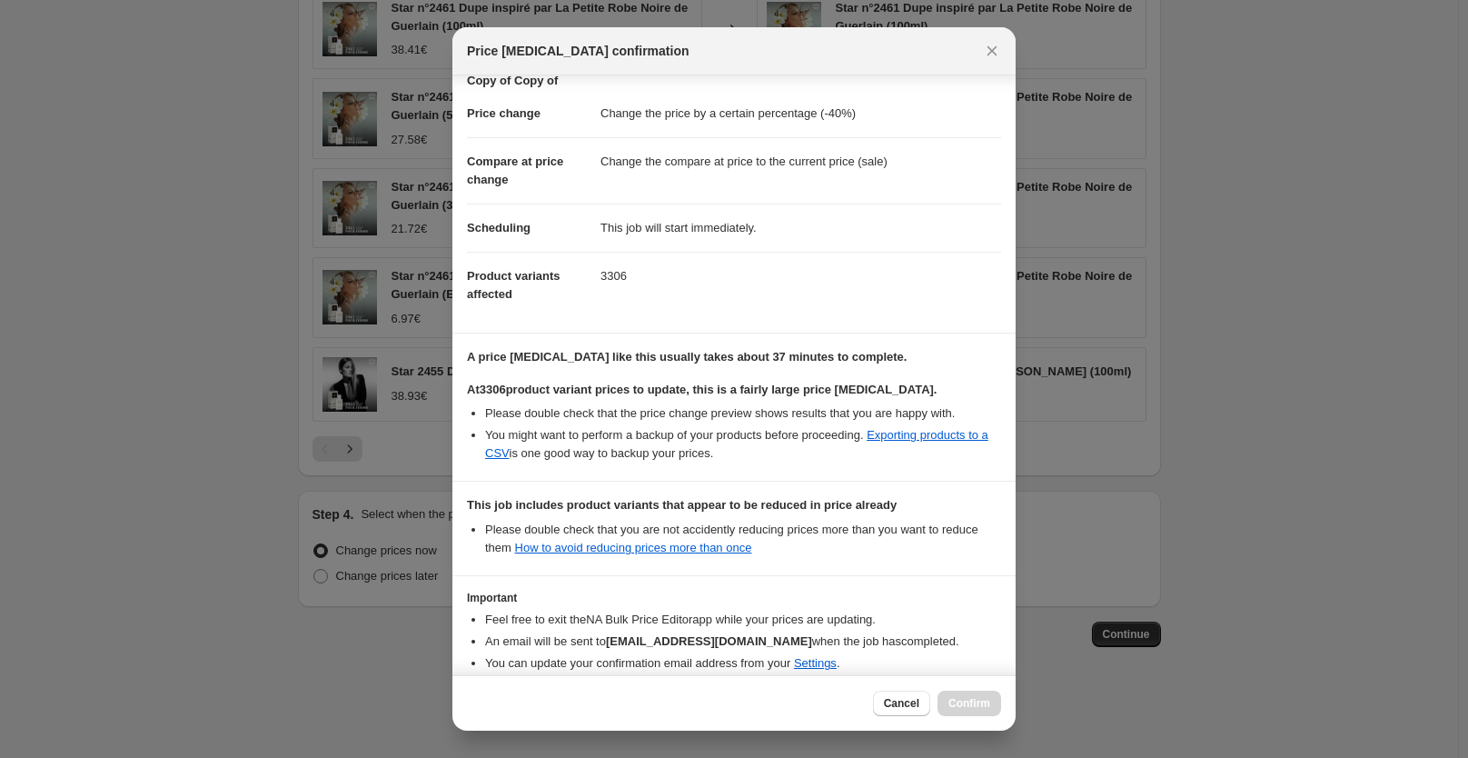
scroll to position [162, 0]
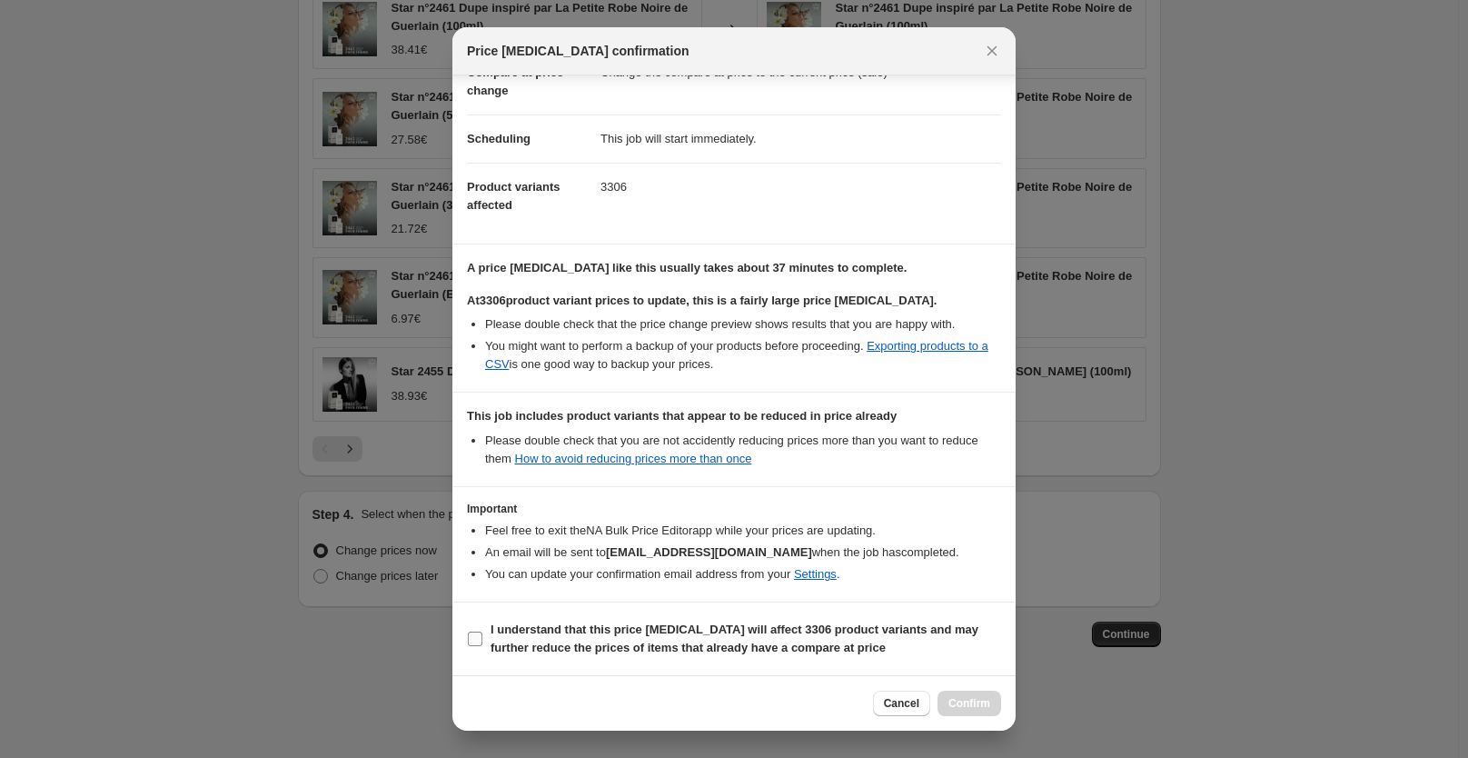
click at [566, 640] on b "I understand that this price [MEDICAL_DATA] will affect 3306 product variants a…" at bounding box center [735, 638] width 488 height 32
click at [482, 640] on input "I understand that this price [MEDICAL_DATA] will affect 3306 product variants a…" at bounding box center [475, 638] width 15 height 15
checkbox input "true"
click at [974, 704] on span "Confirm" at bounding box center [969, 703] width 42 height 15
type input "Copy of Copy of Copy of Copy of Copy of Copy of Copy of Copy of Copy of Copy of…"
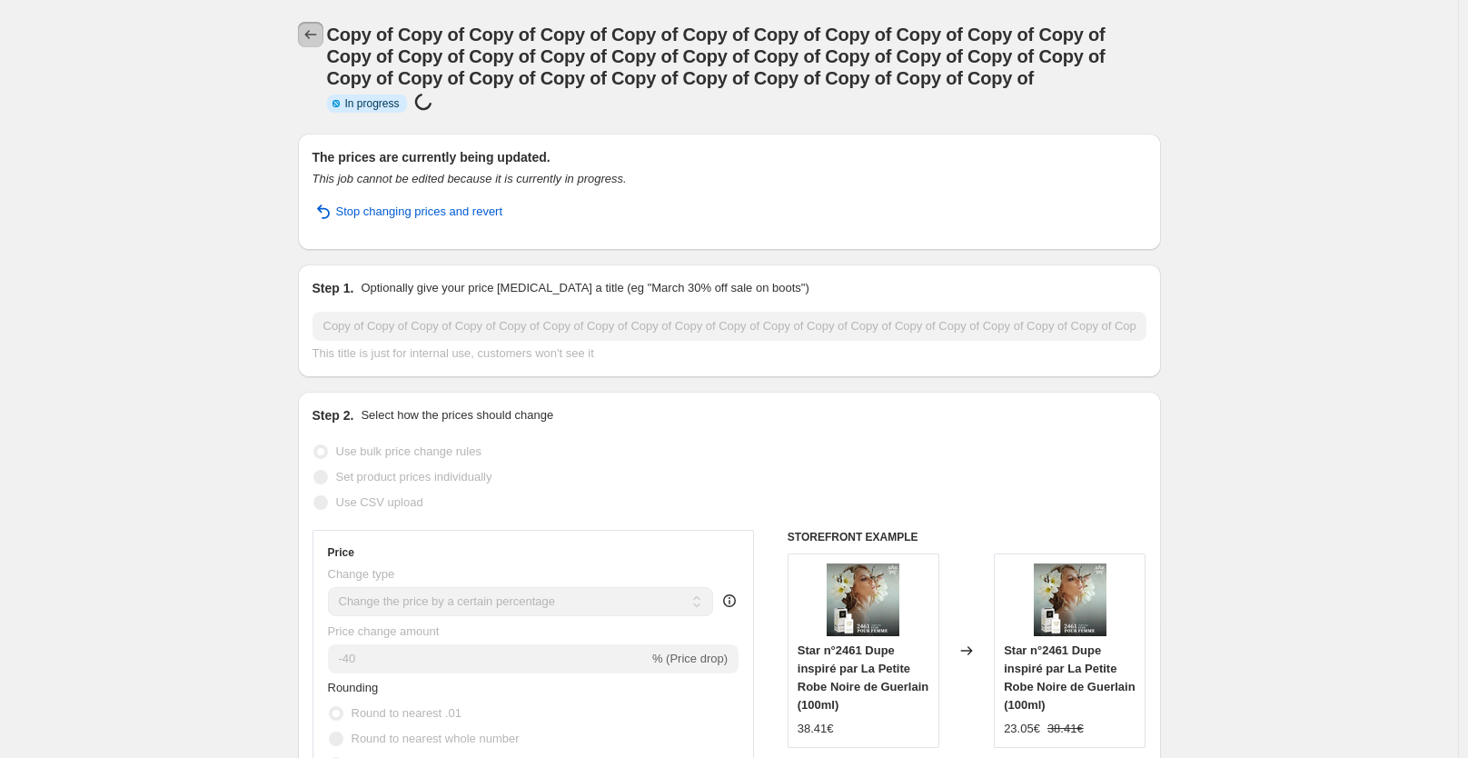
click at [316, 31] on icon "Price change jobs" at bounding box center [311, 34] width 18 height 18
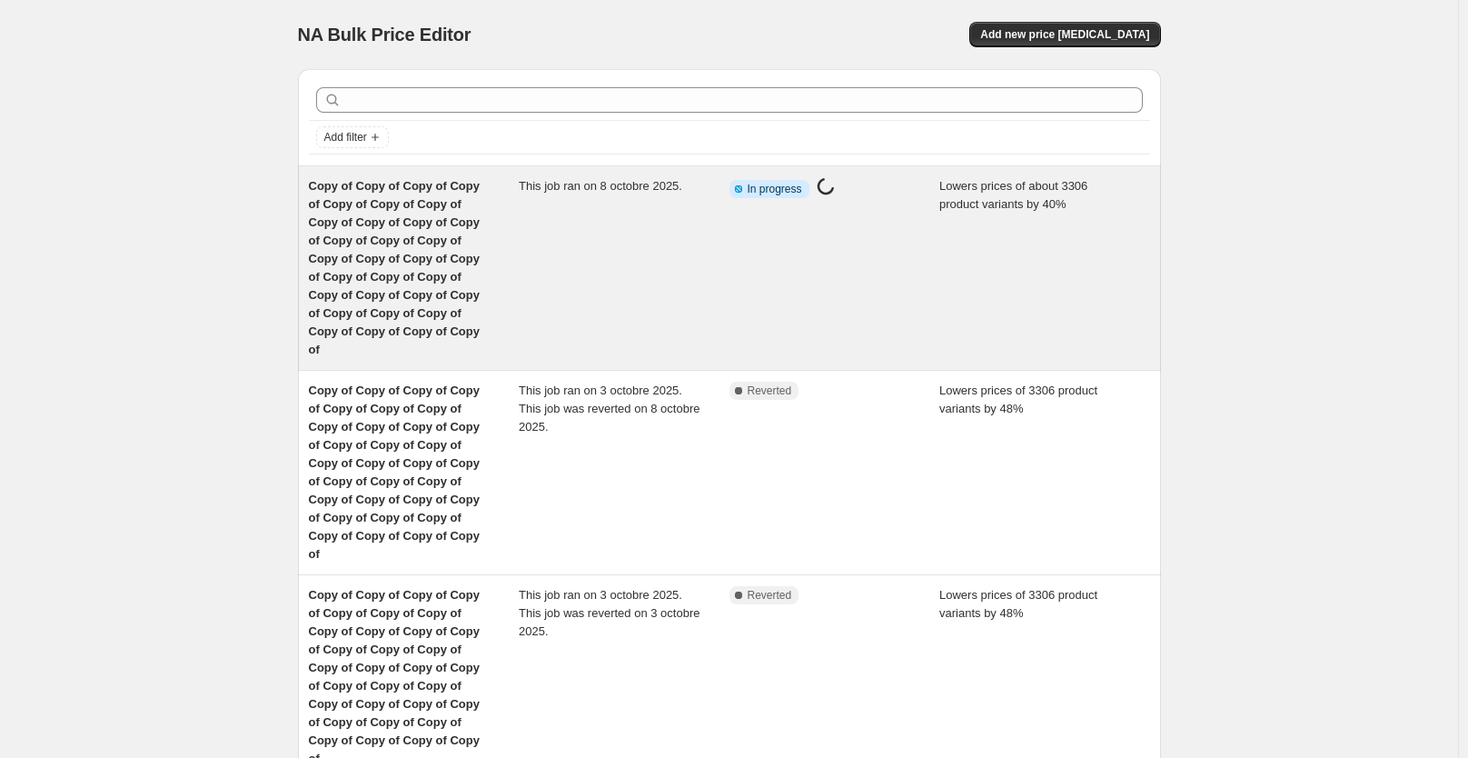
click at [517, 223] on div "Copy of Copy of Copy of Copy of Copy of Copy of Copy of Copy of Copy of Copy of…" at bounding box center [414, 268] width 211 height 182
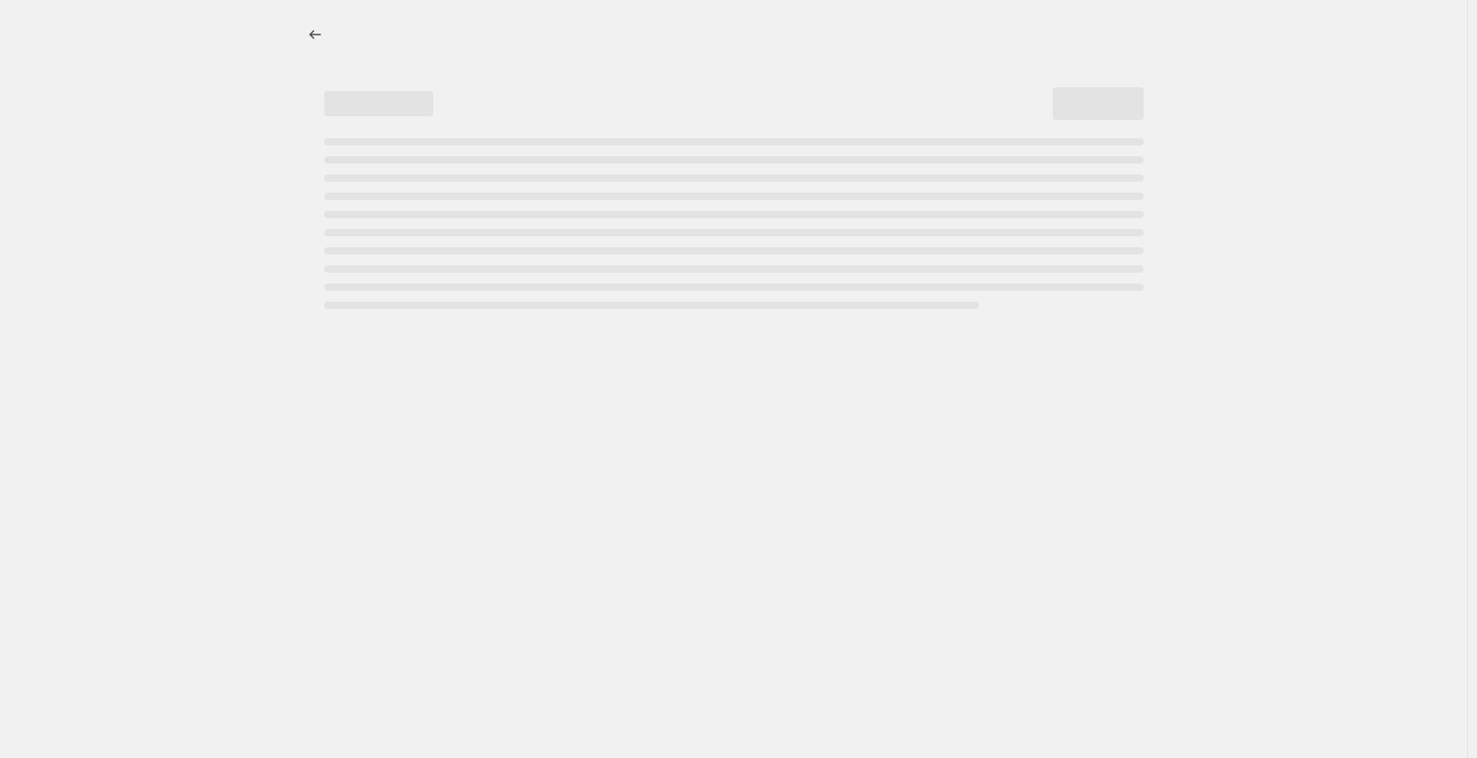
select select "percentage"
select select "collection"
select select "not_equal"
select select "collection"
select select "not_equal"
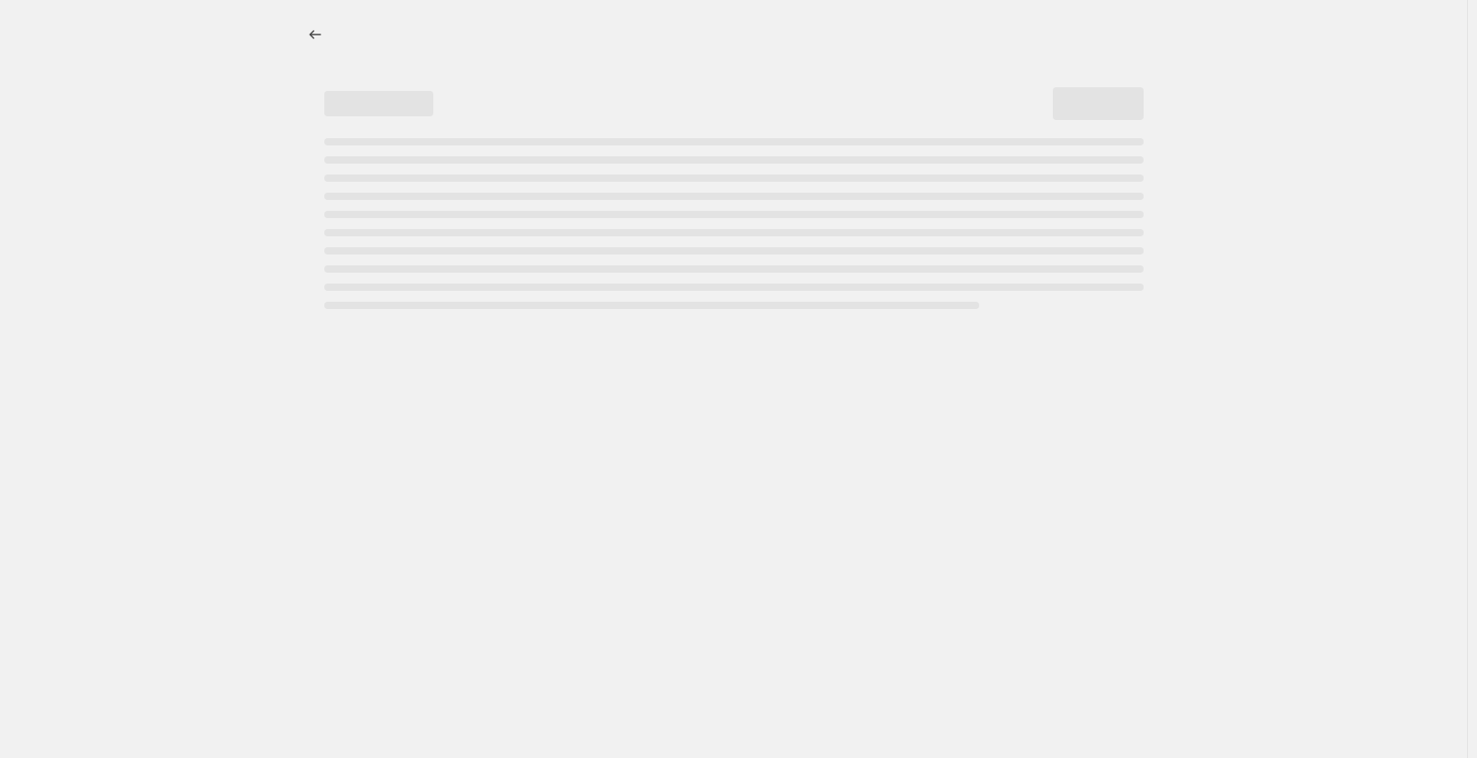
select select "collection"
select select "not_equal"
select select "collection"
select select "not_equal"
select select "collection"
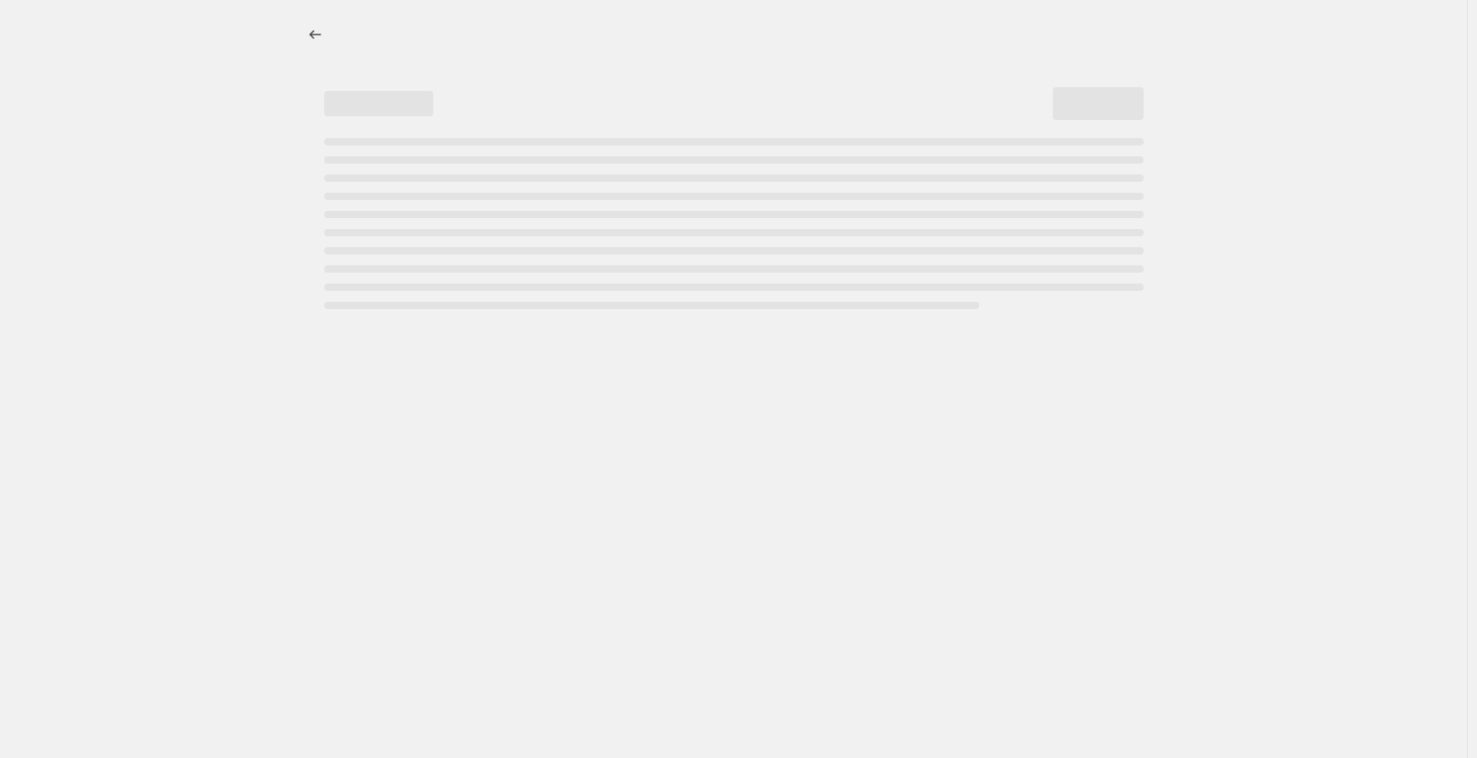
select select "not_equal"
select select "collection"
select select "not_equal"
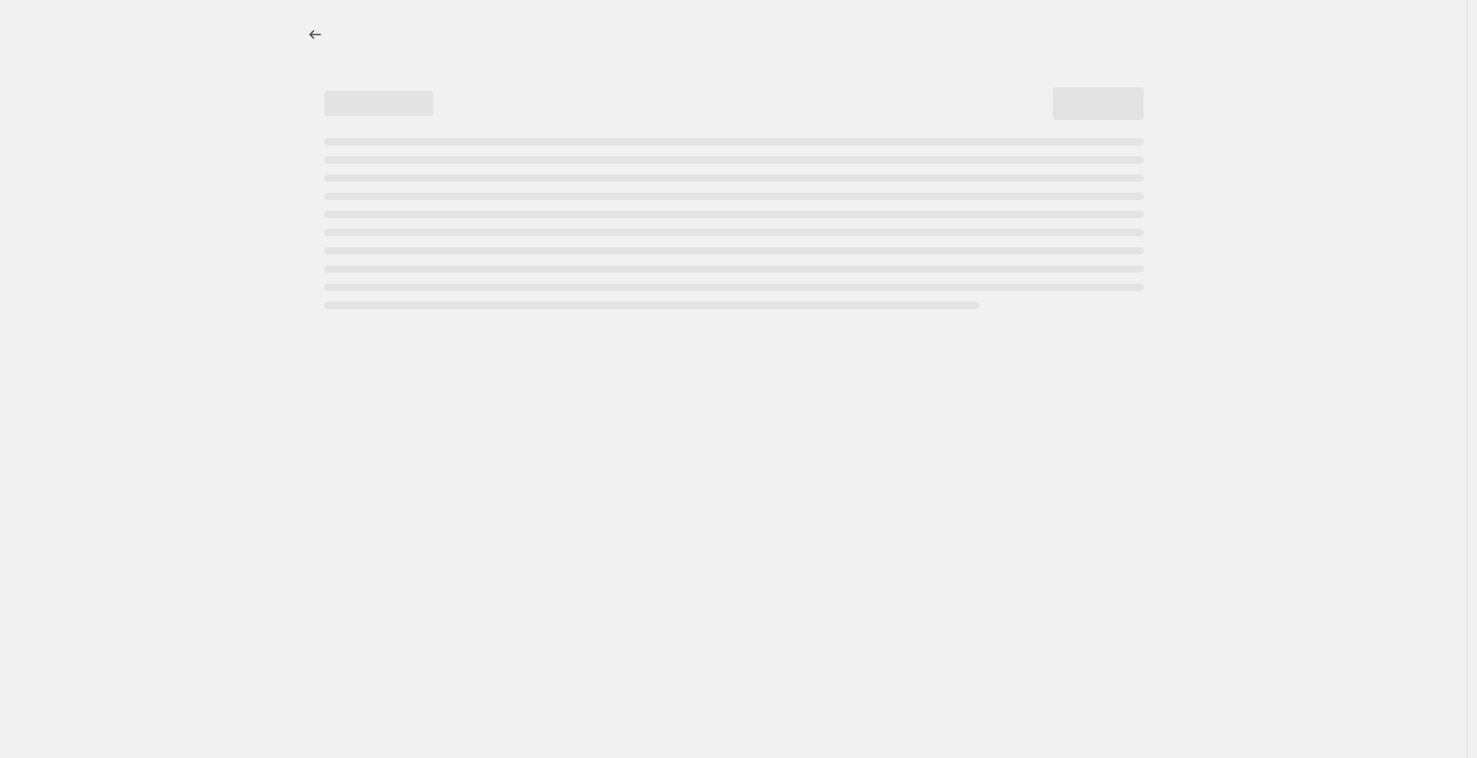
select select "not_equal"
select select "collection"
select select "not_equal"
select select "tag"
select select "not_equal"
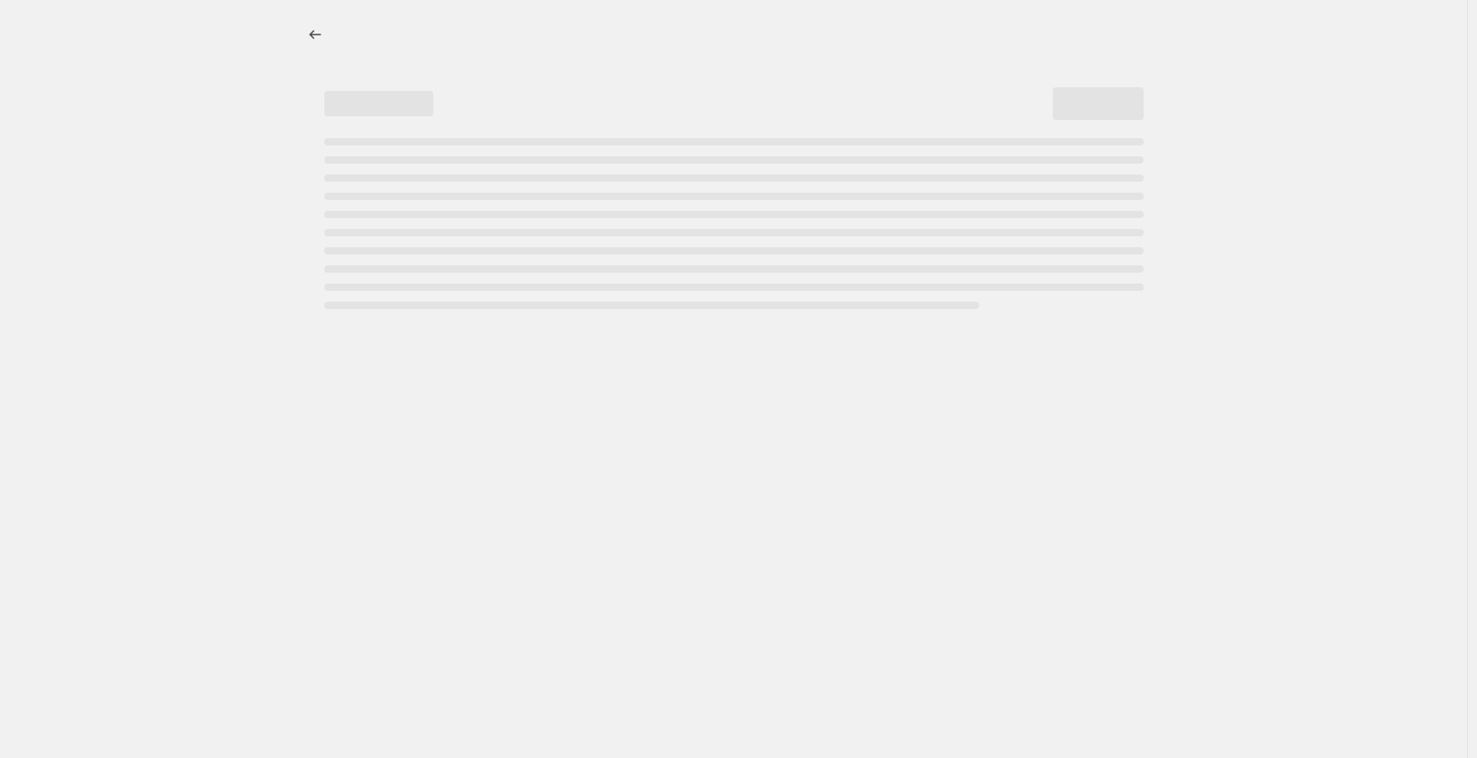
select select "not_equal"
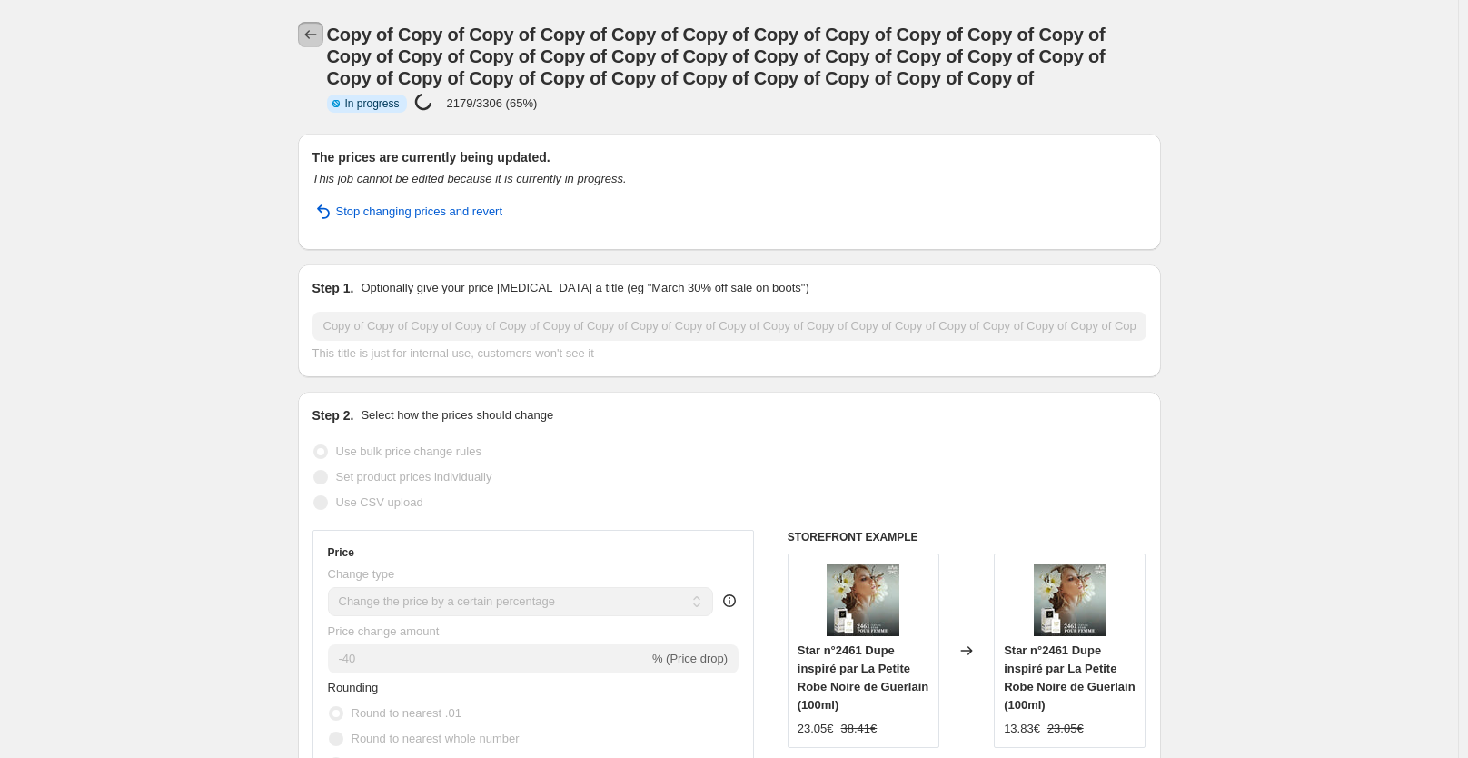
click at [312, 30] on icon "Price change jobs" at bounding box center [311, 34] width 18 height 18
